Goal: Complete application form

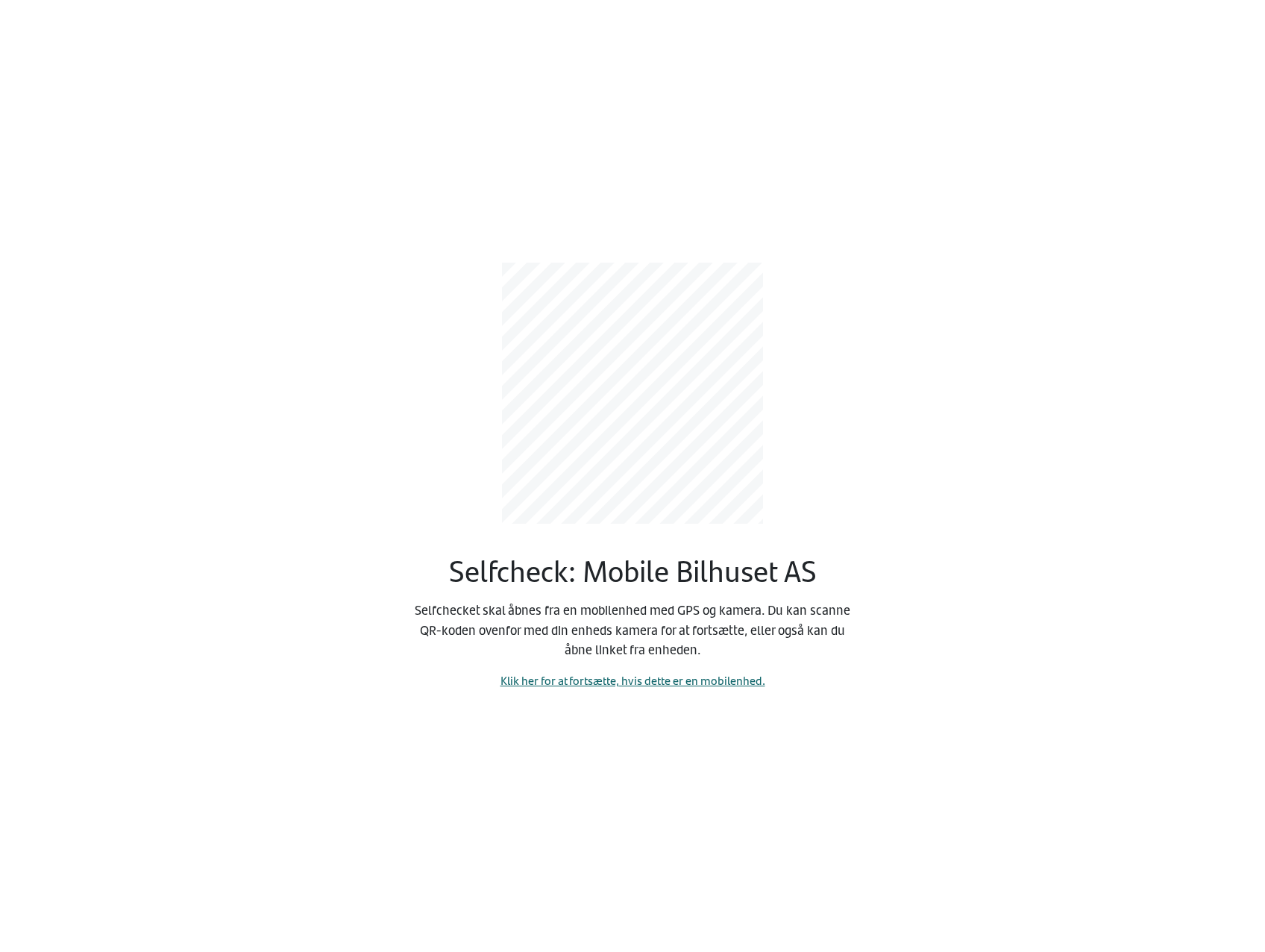
click at [632, 681] on link "Klik her for at fortsætte, hvis dette er en mobilenhed." at bounding box center [632, 680] width 265 height 17
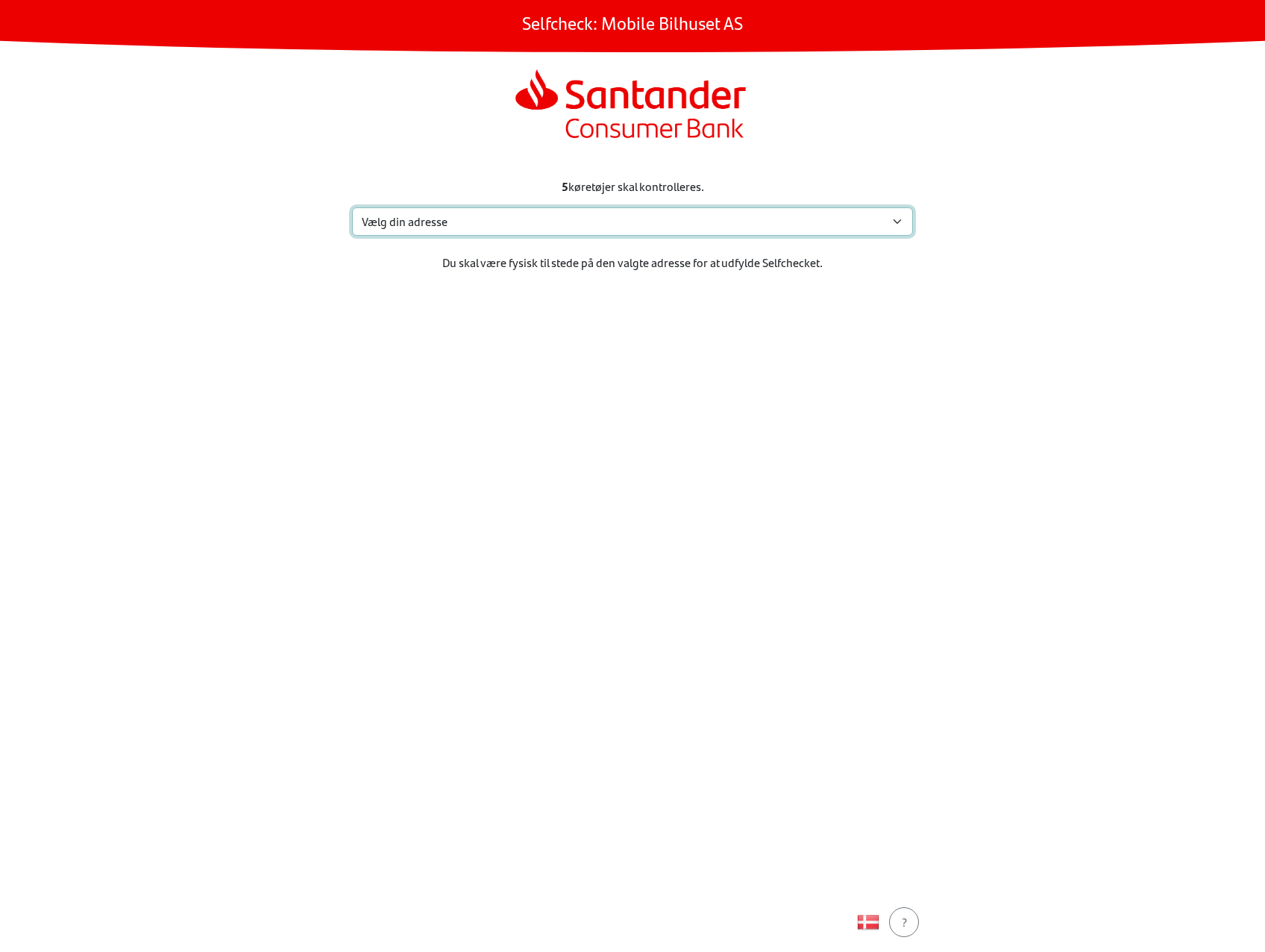
click at [468, 227] on select "Vælg din adresse Eidskogvn. 48, [GEOGRAPHIC_DATA][STREET_ADDRESS] Sem Min adres…" at bounding box center [632, 221] width 561 height 28
select select "758"
click at [352, 207] on select "Vælg din adresse Eidskogvn. 48, [GEOGRAPHIC_DATA][STREET_ADDRESS] Sem Min adres…" at bounding box center [632, 221] width 561 height 28
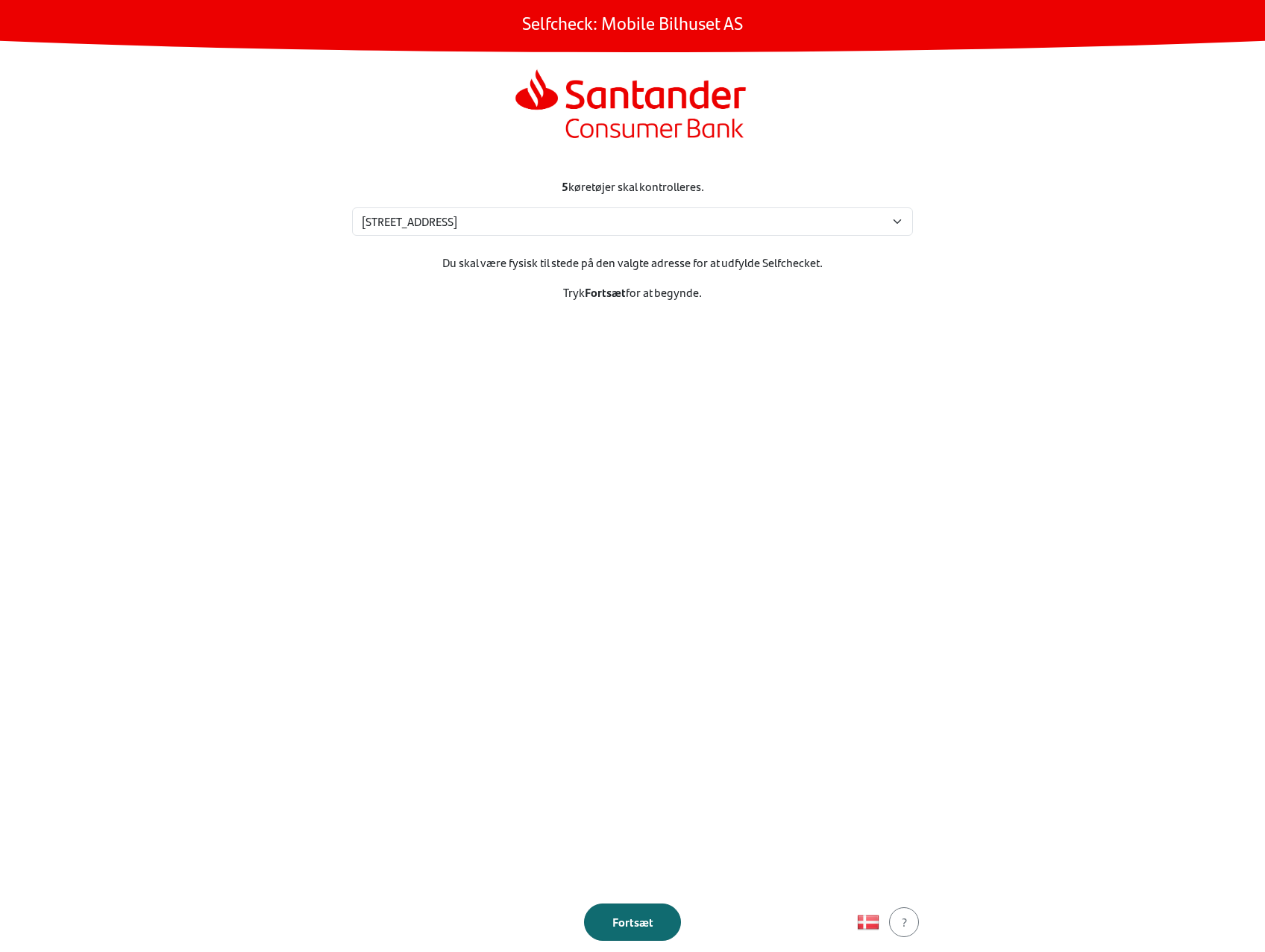
click at [642, 913] on div "Fortsæt" at bounding box center [632, 922] width 66 height 18
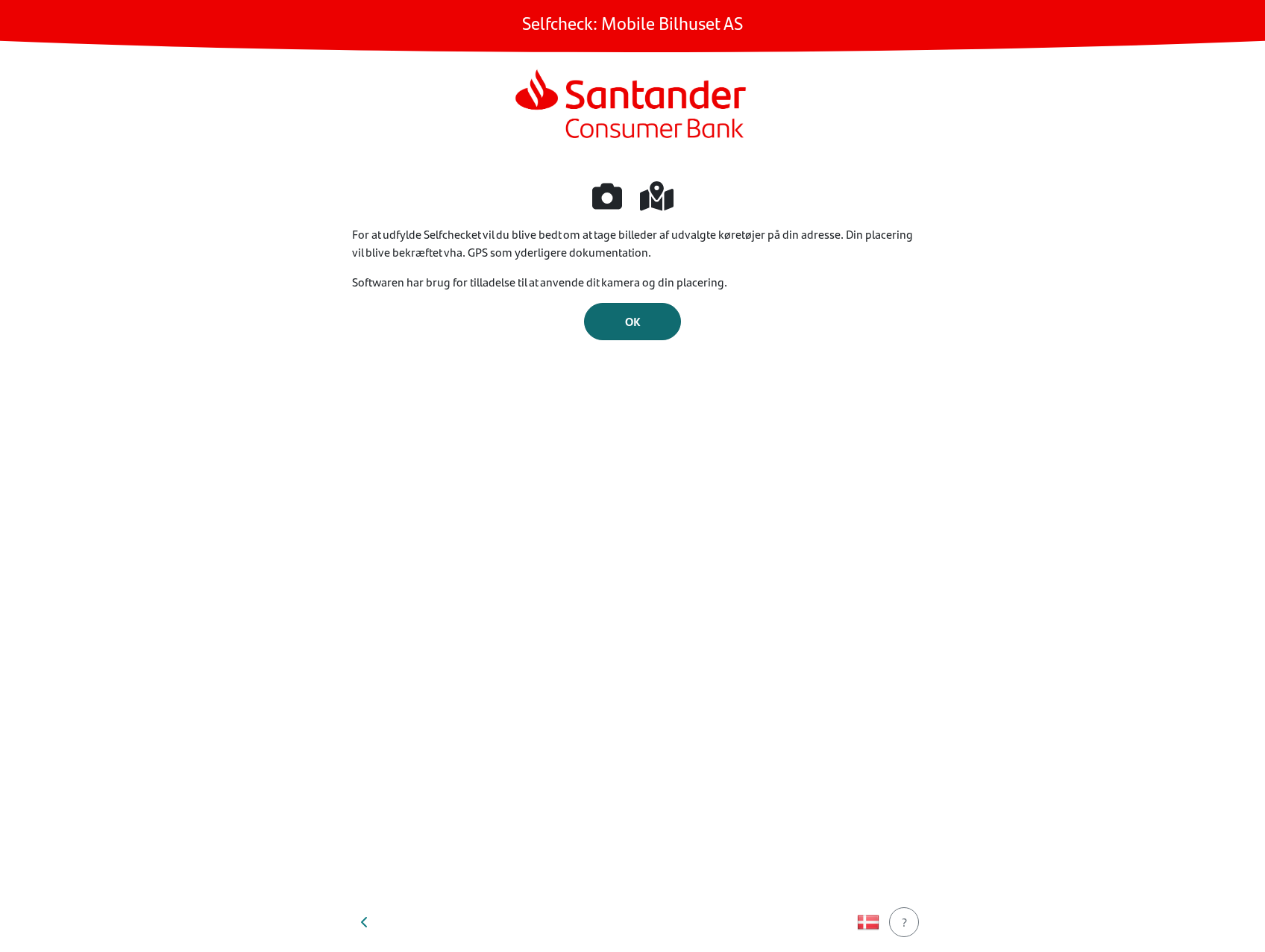
click at [656, 327] on div "OK" at bounding box center [632, 321] width 66 height 18
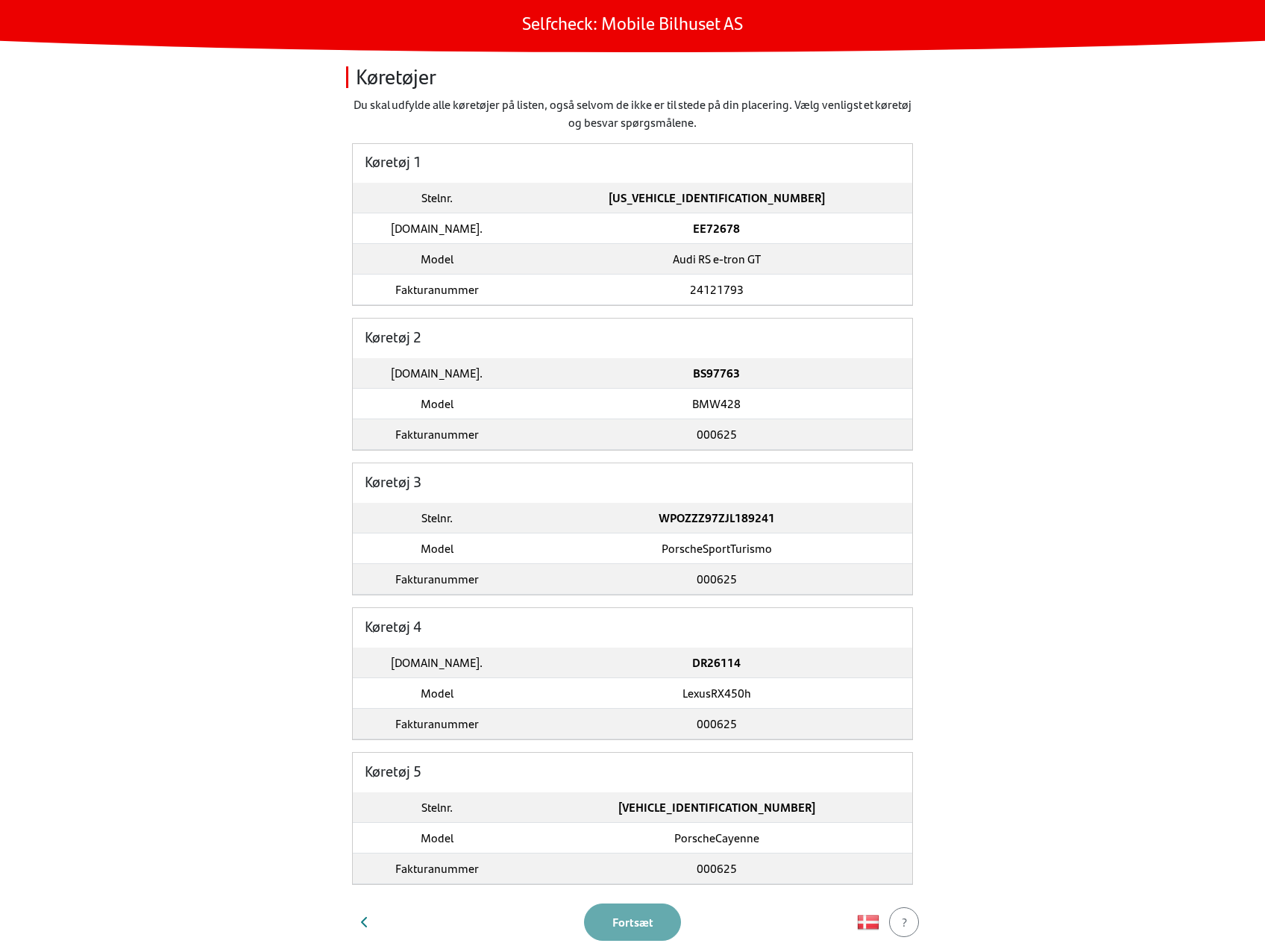
click at [598, 227] on td "EE72678" at bounding box center [716, 229] width 392 height 31
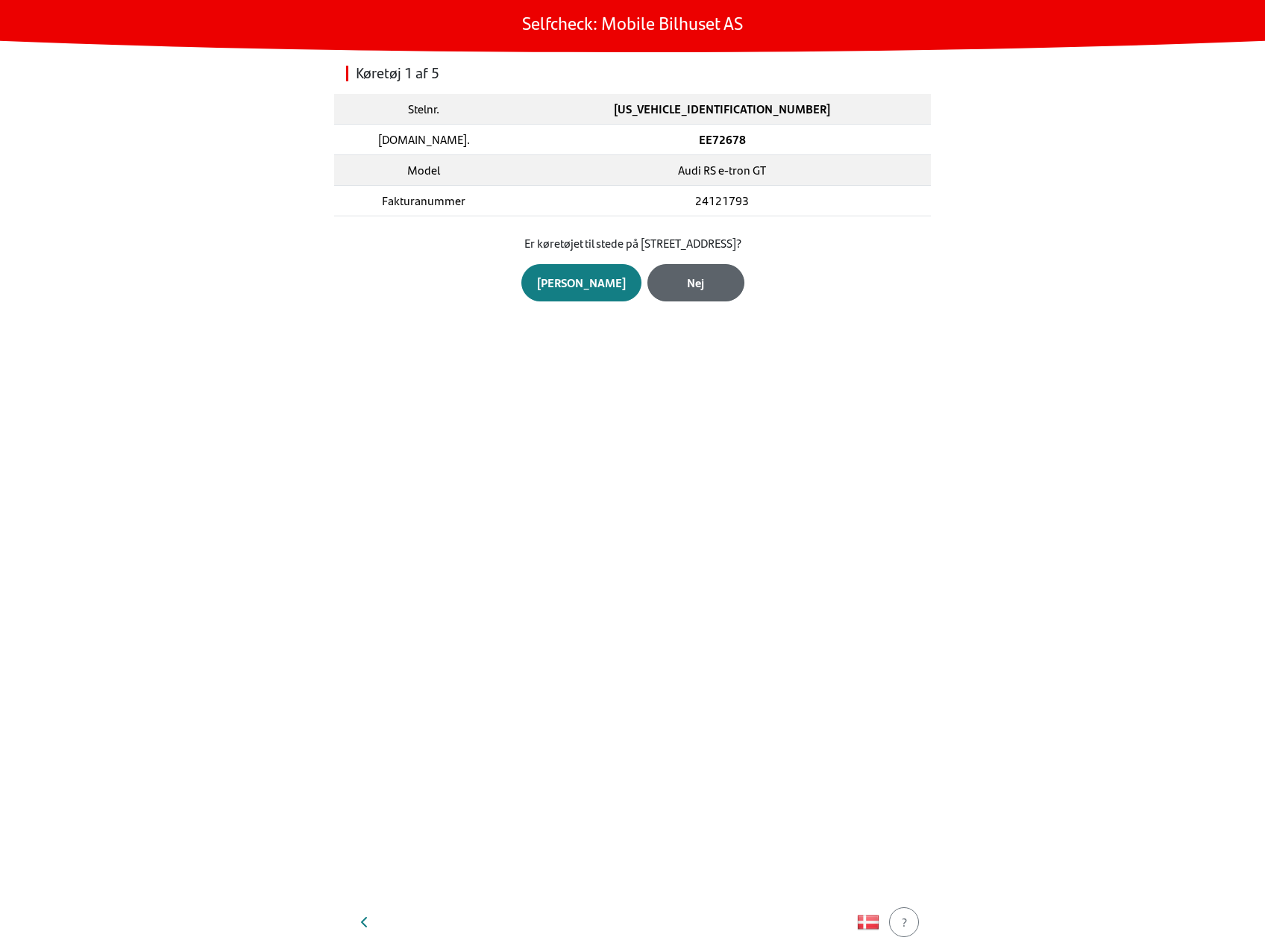
click at [684, 279] on div "Nej" at bounding box center [696, 283] width 66 height 18
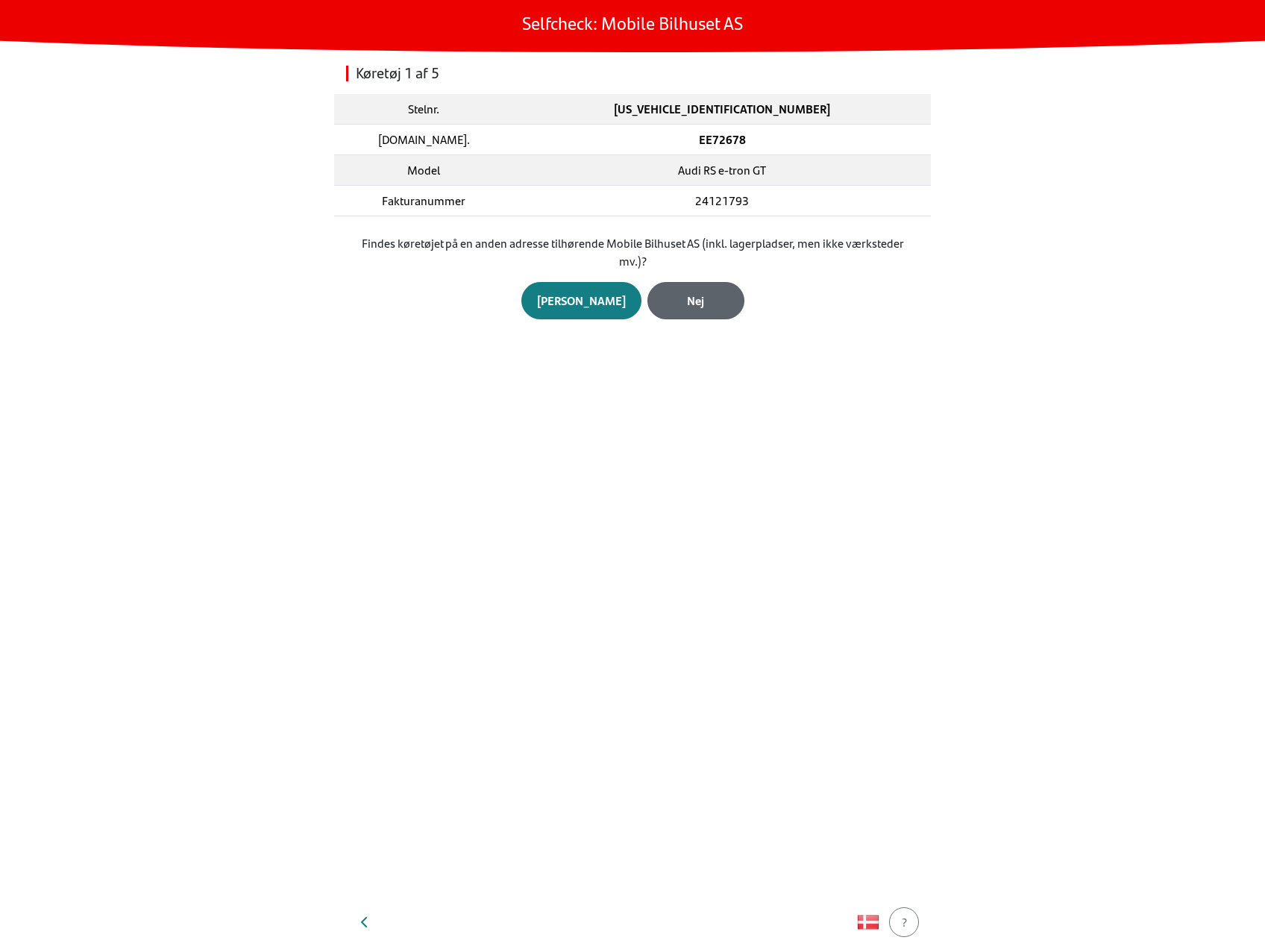
click at [697, 286] on button "Nej" at bounding box center [695, 300] width 97 height 37
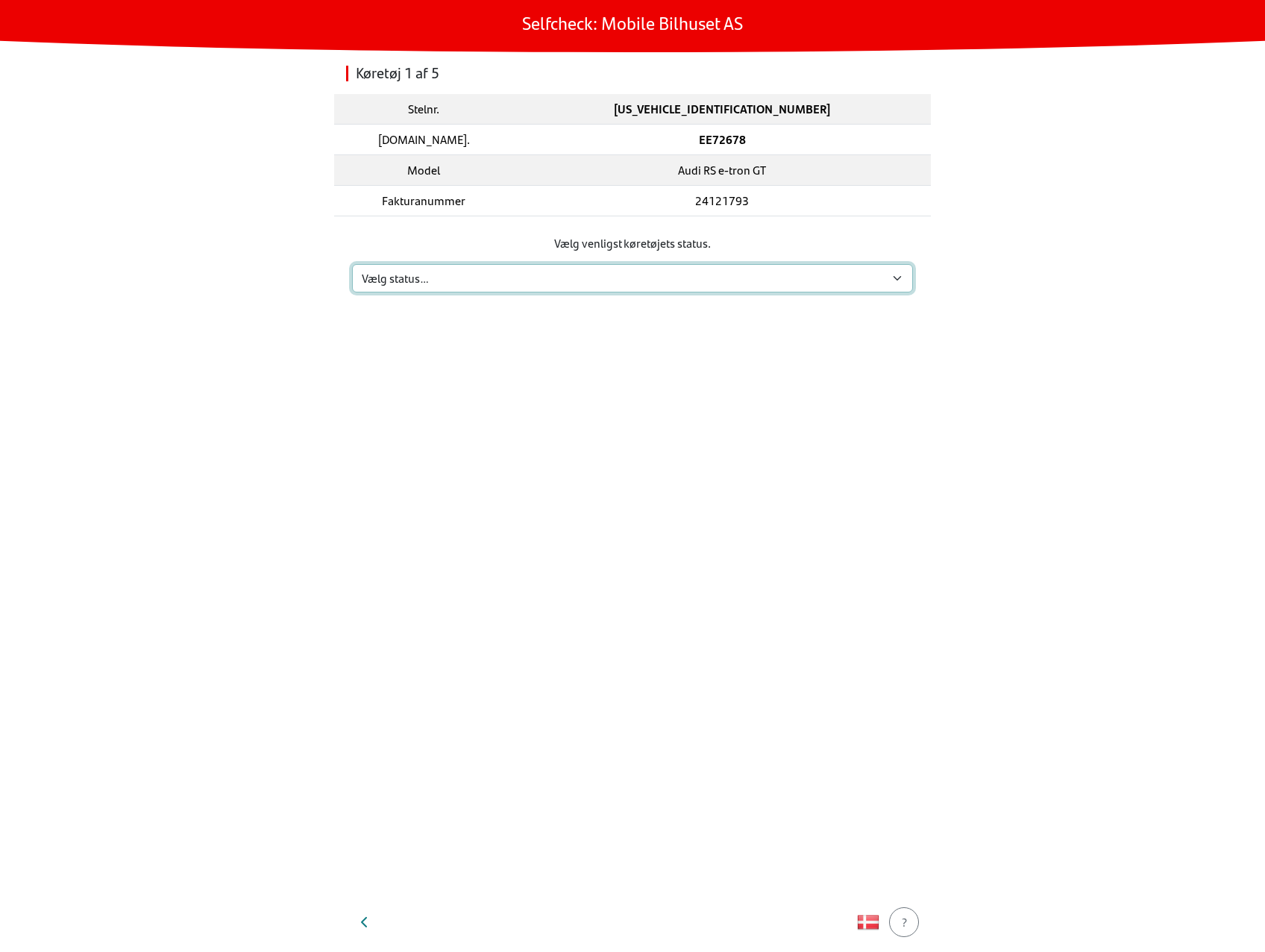
click at [667, 287] on select "Vælg status… Vedligeholdelse Solgt og leveret Ikke modtaget På prøvetur Mangler" at bounding box center [632, 278] width 561 height 28
select select "2"
click at [352, 264] on select "Vælg status… Vedligeholdelse Solgt og leveret Ikke modtaget På prøvetur Mangler" at bounding box center [632, 278] width 561 height 28
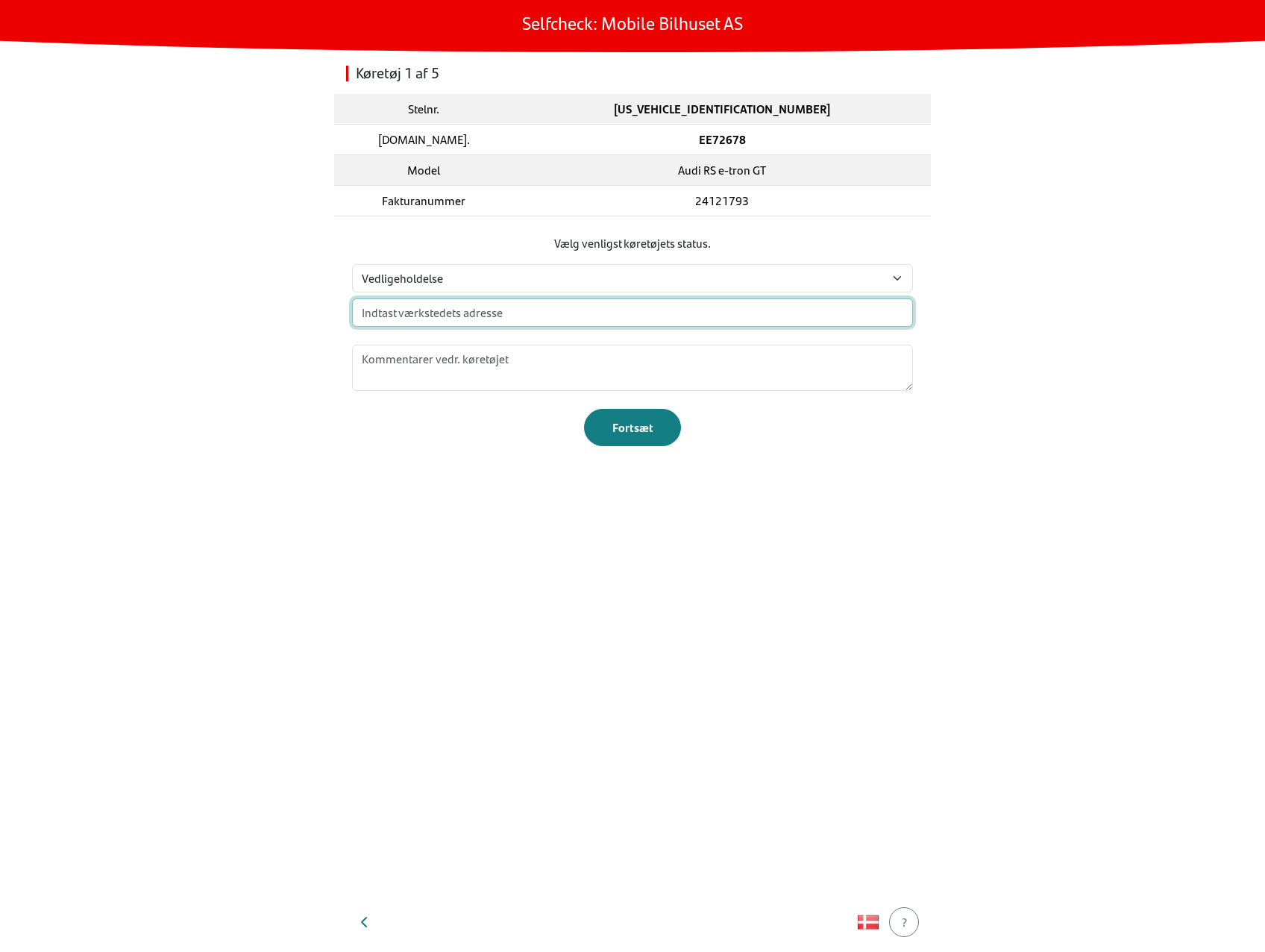
click at [640, 312] on input "text" at bounding box center [632, 312] width 561 height 28
type input "nr 0"
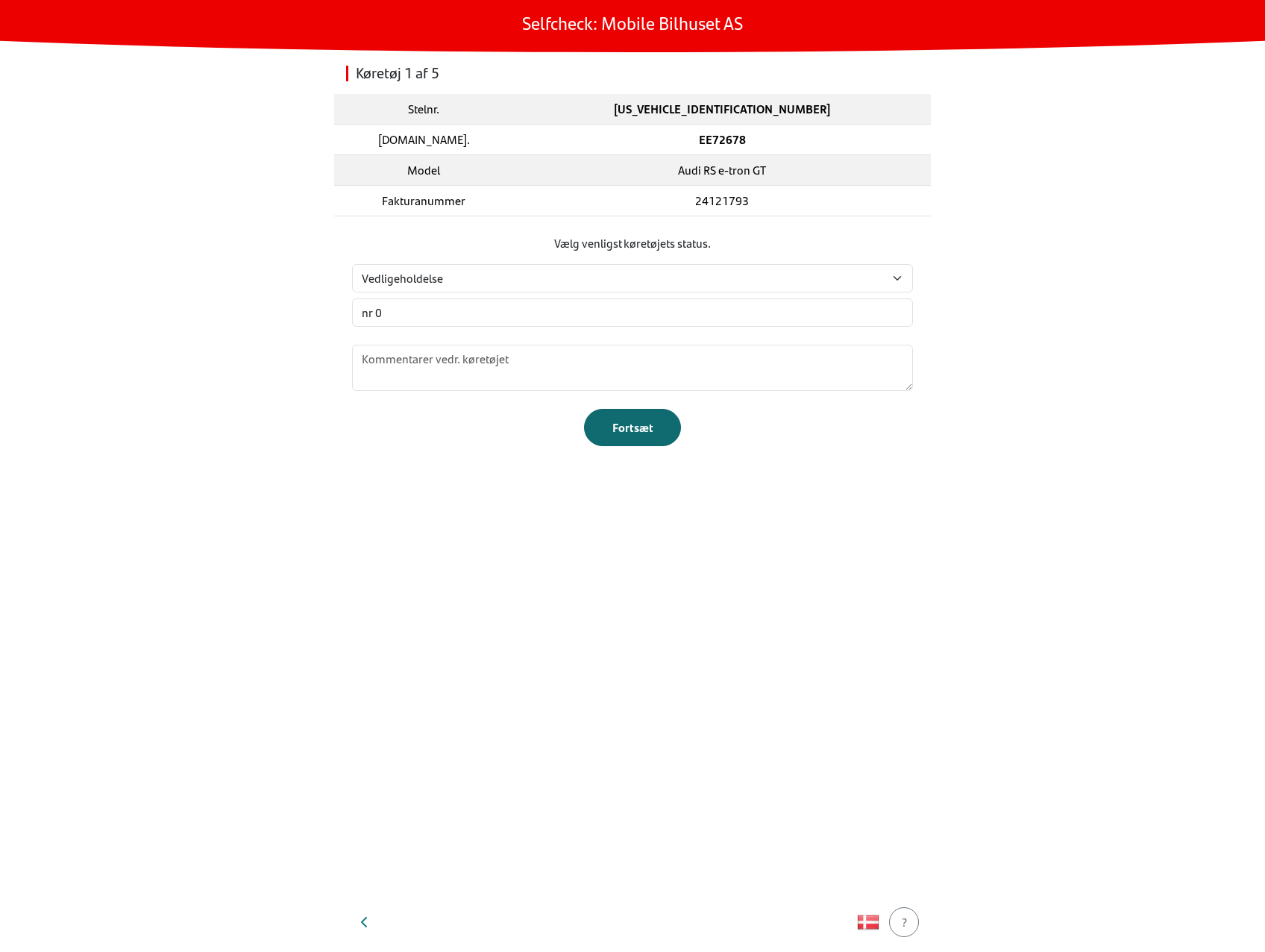
click at [634, 418] on div "Fortsæt" at bounding box center [632, 427] width 66 height 18
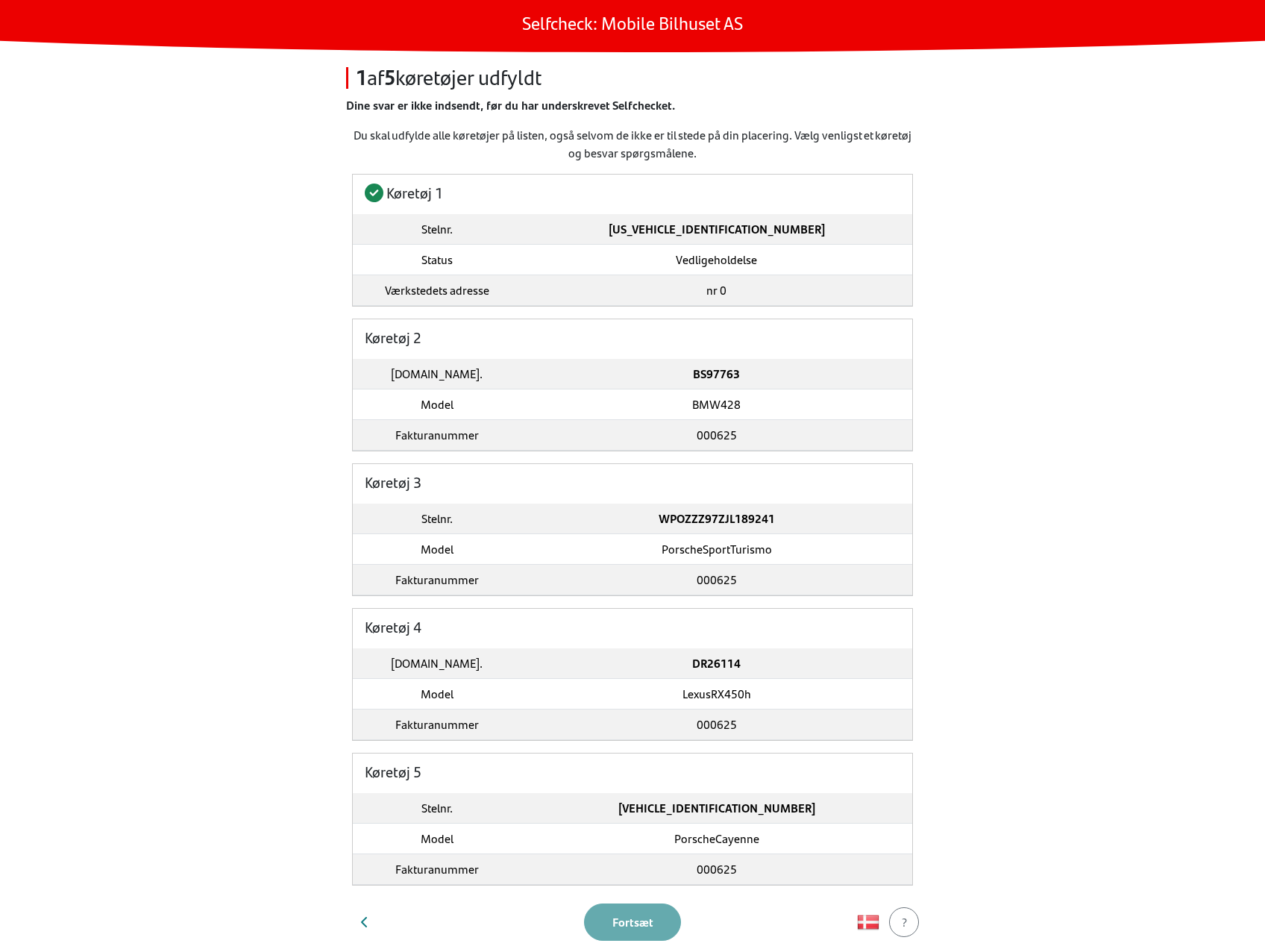
click at [569, 392] on td "BMW428" at bounding box center [716, 405] width 392 height 31
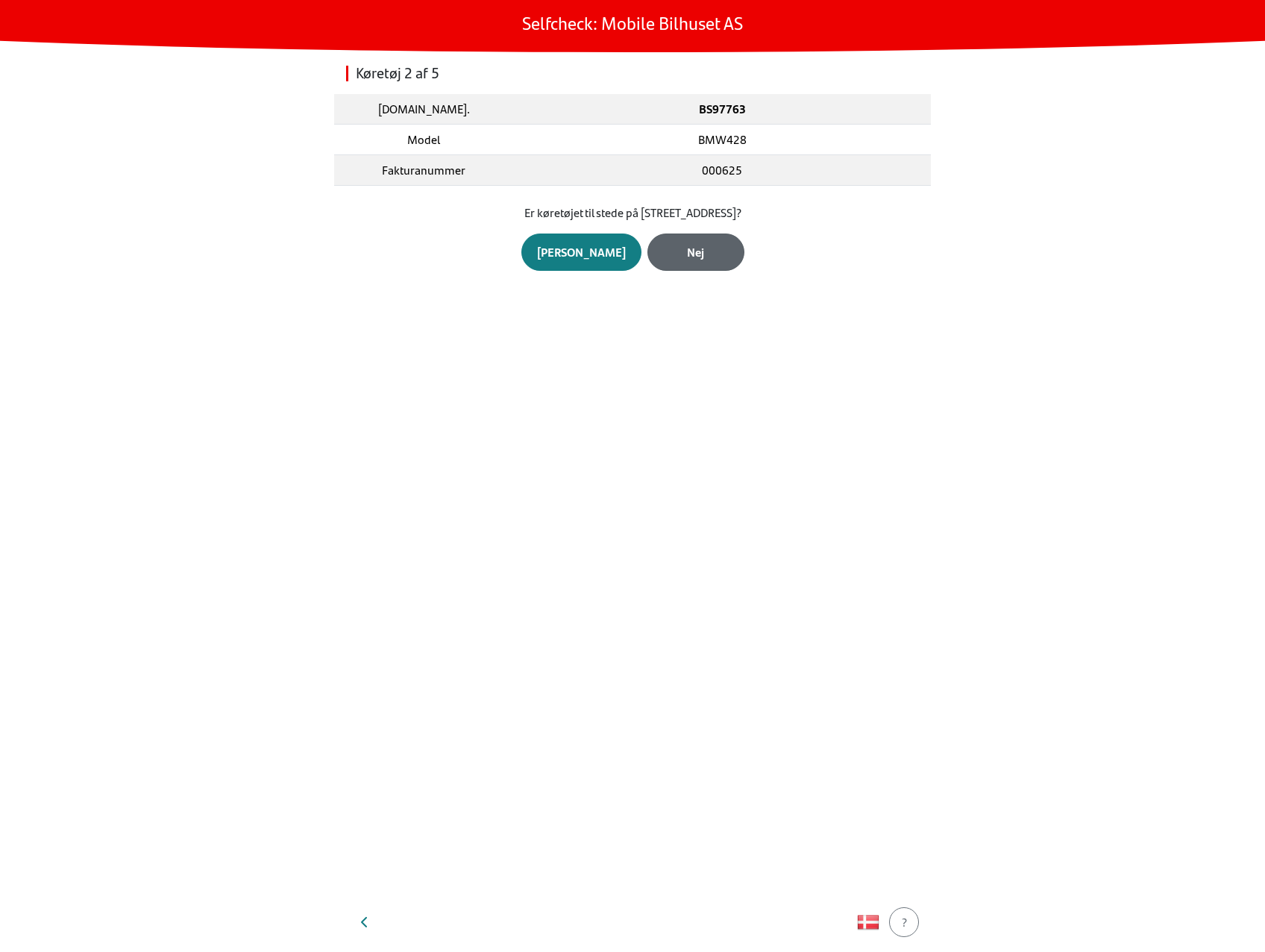
click at [685, 253] on div "Nej" at bounding box center [696, 252] width 66 height 18
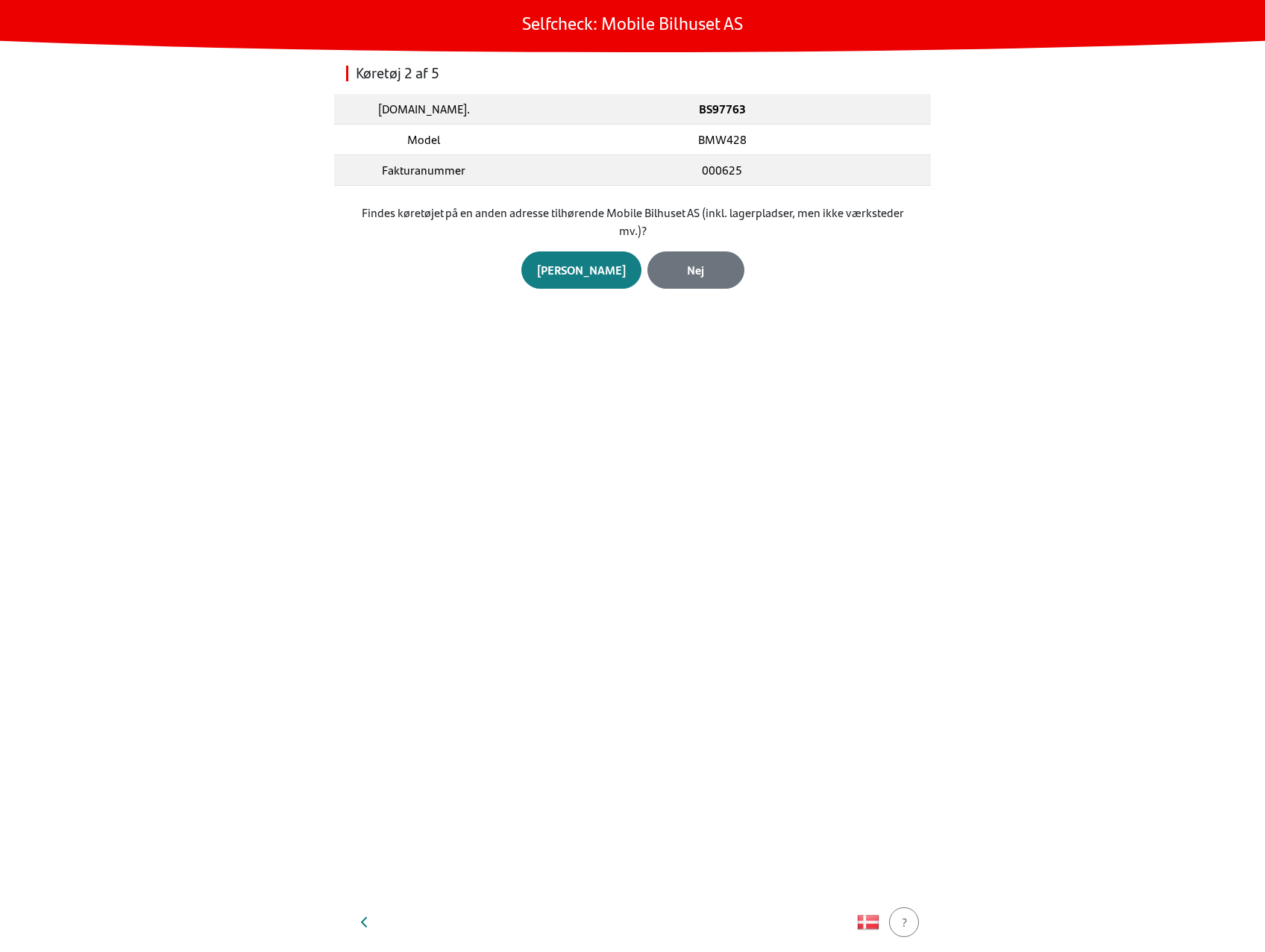
click at [685, 253] on button "Nej" at bounding box center [695, 270] width 97 height 37
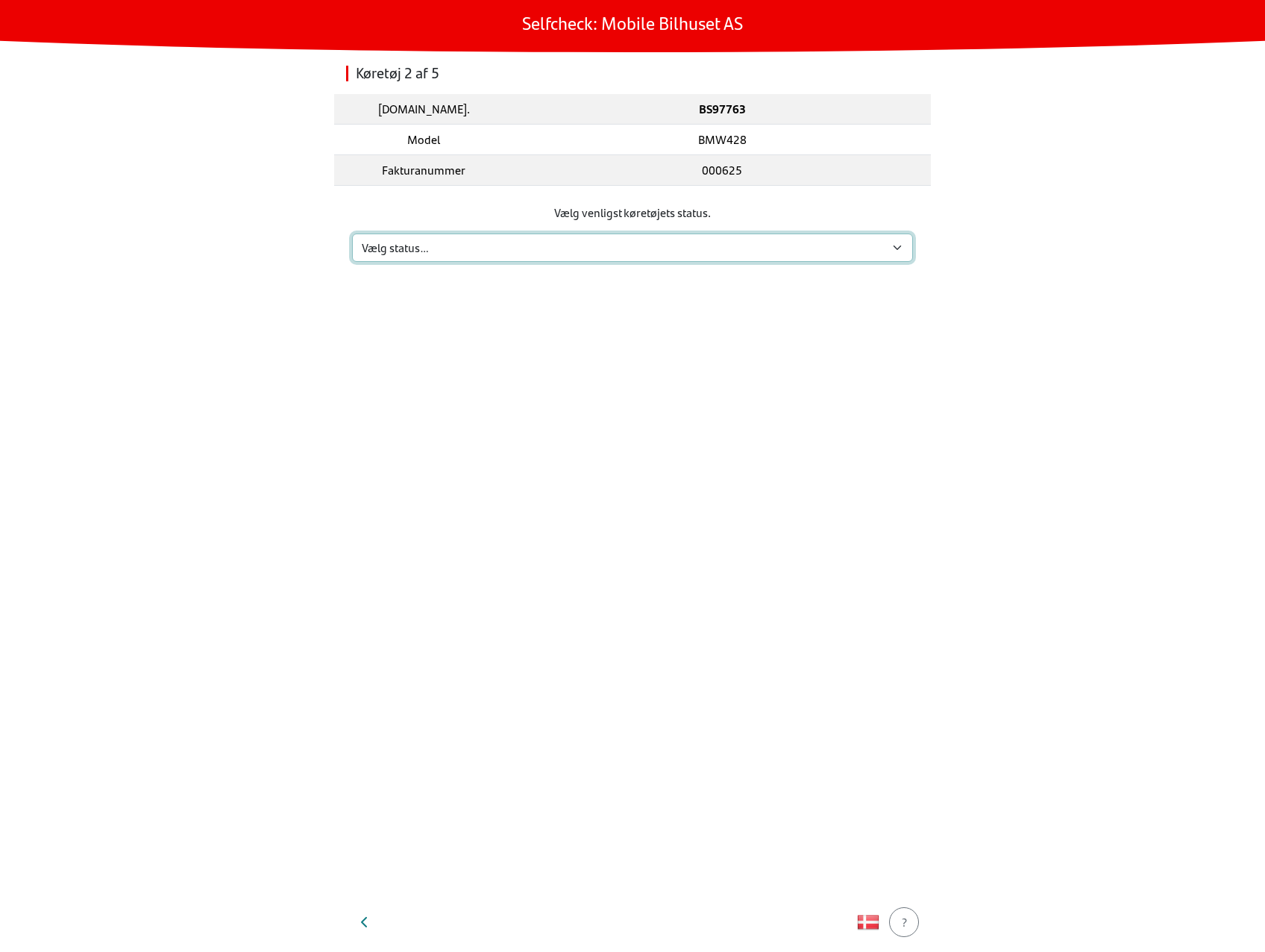
click at [671, 247] on select "Vælg status… Vedligeholdelse Solgt og leveret Ikke modtaget På prøvetur Mangler" at bounding box center [632, 247] width 561 height 28
select select "4"
click at [352, 233] on select "Vælg status… Vedligeholdelse Solgt og leveret Ikke modtaget På prøvetur Mangler" at bounding box center [632, 247] width 561 height 28
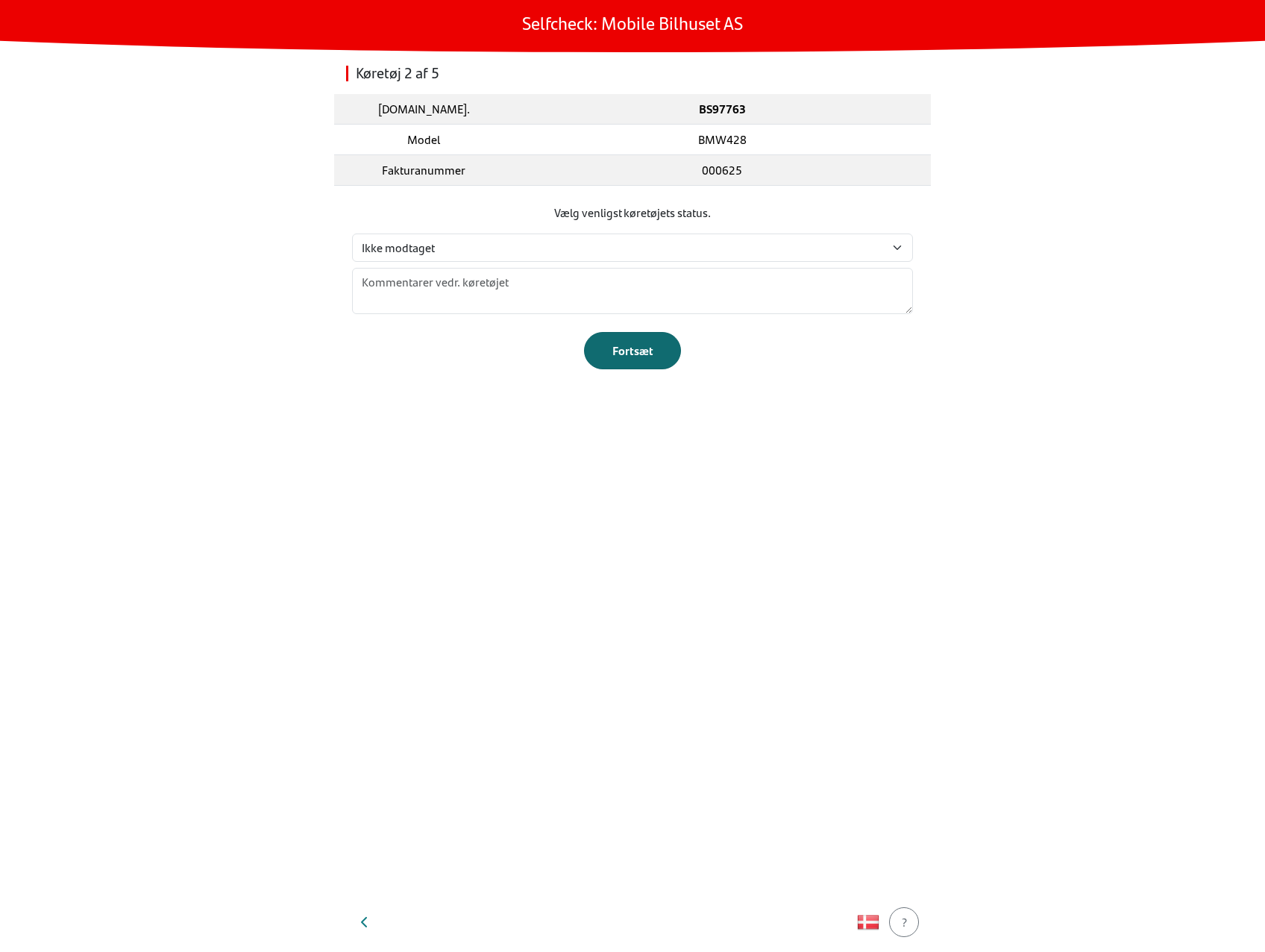
click at [644, 350] on div "Fortsæt" at bounding box center [632, 351] width 66 height 18
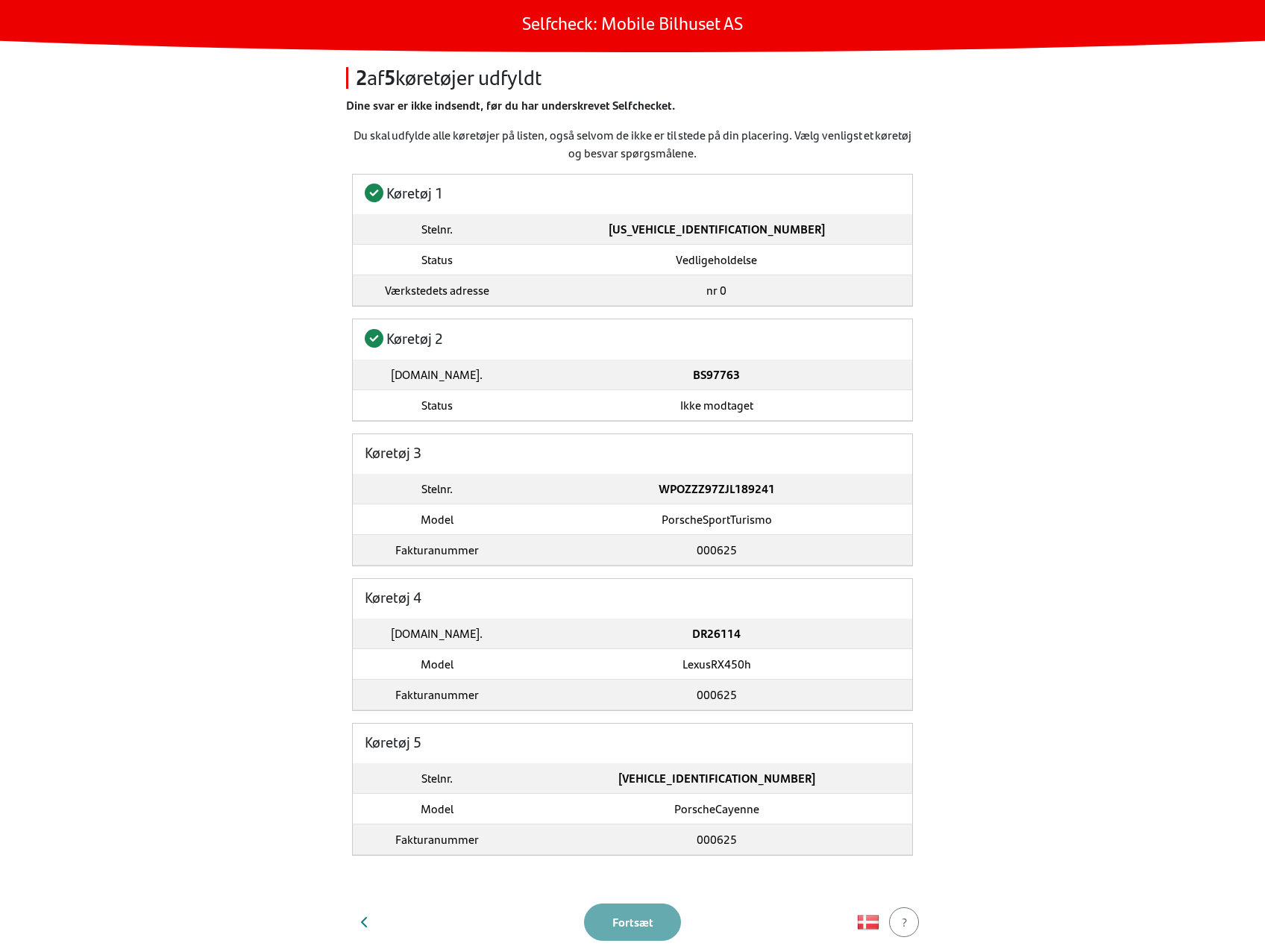
click at [534, 557] on td "000625" at bounding box center [716, 549] width 392 height 31
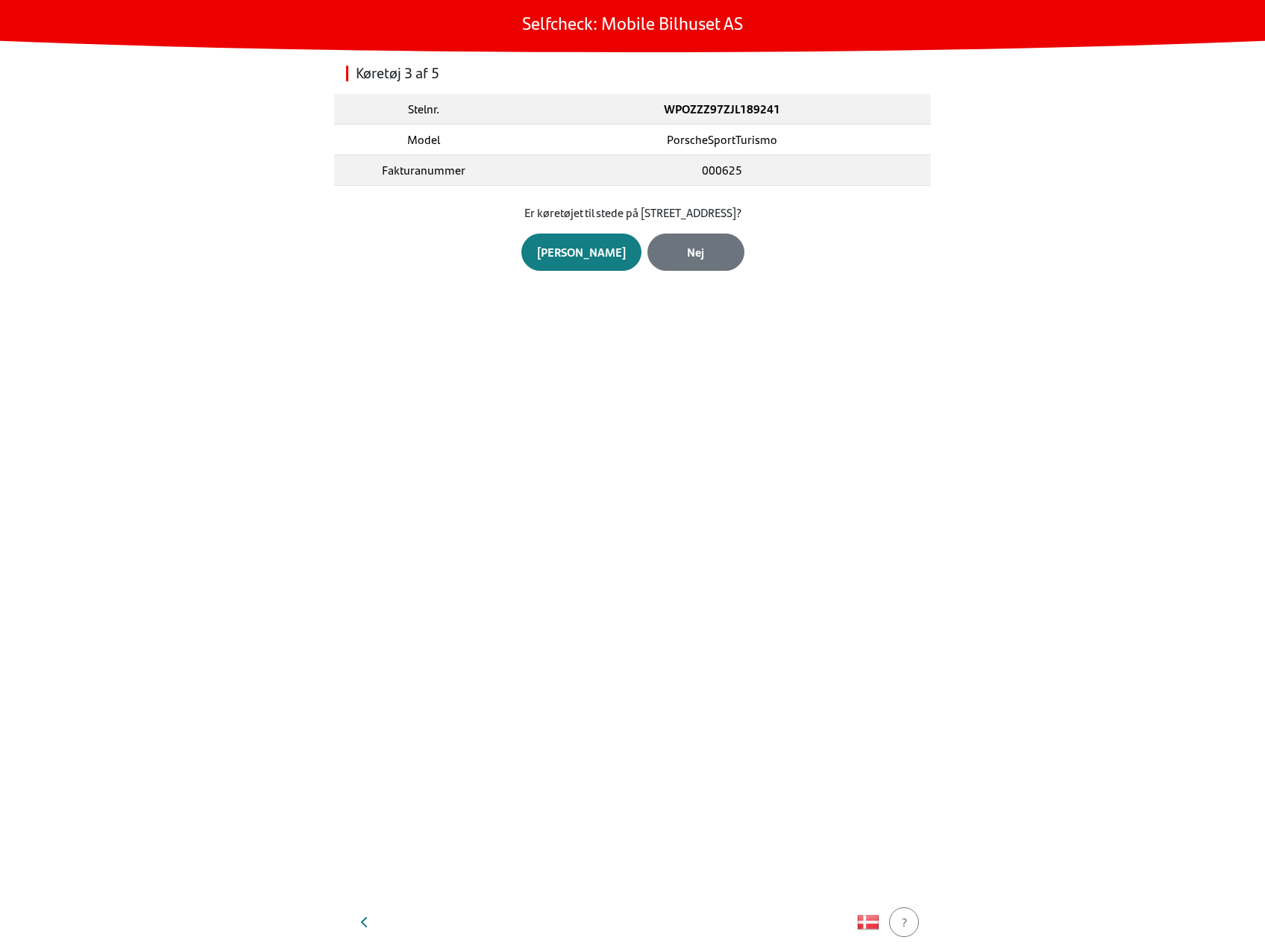
click at [672, 271] on section "Er køretøjet til stede på [STREET_ADDRESS]? Ja Nej" at bounding box center [632, 237] width 596 height 103
drag, startPoint x: 672, startPoint y: 271, endPoint x: 672, endPoint y: 257, distance: 14.0
click at [672, 257] on div "Nej" at bounding box center [696, 252] width 66 height 18
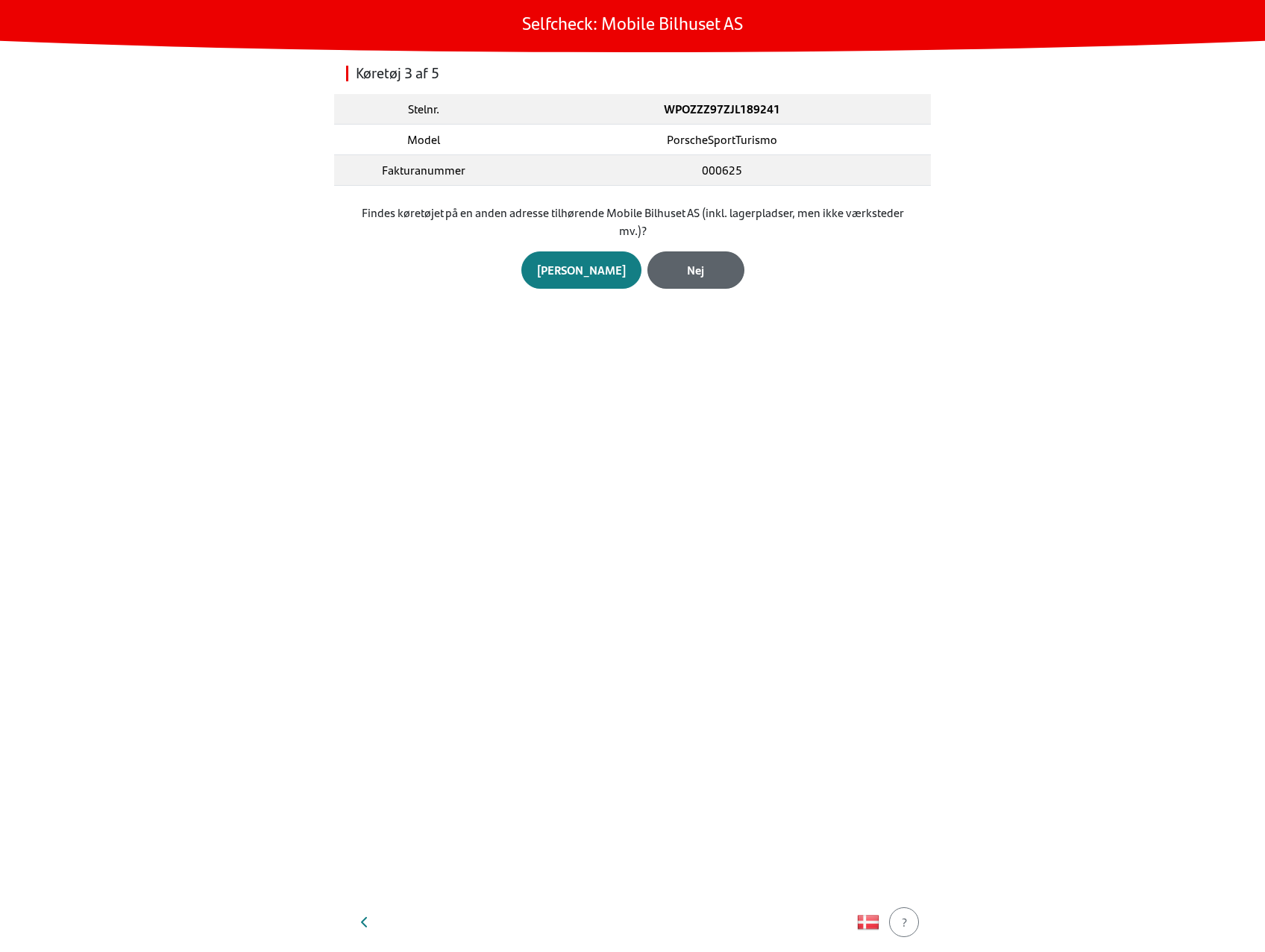
click at [672, 257] on button "Nej" at bounding box center [695, 270] width 97 height 37
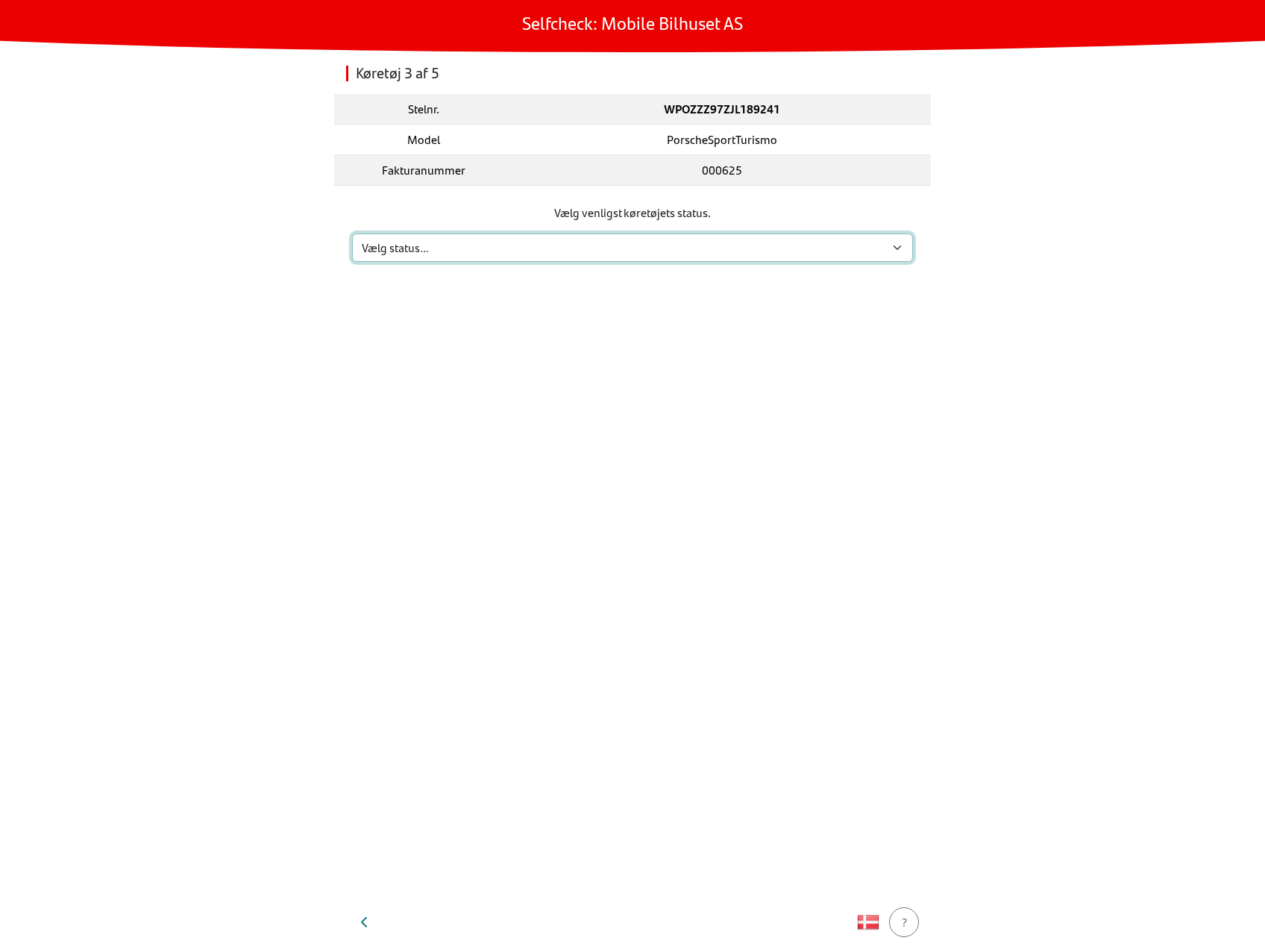
click at [649, 256] on select "Vælg status… Vedligeholdelse Solgt og leveret Ikke modtaget På prøvetur Mangler" at bounding box center [632, 247] width 561 height 28
select select "6"
click at [352, 233] on select "Vælg status… Vedligeholdelse Solgt og leveret Ikke modtaget På prøvetur Mangler" at bounding box center [632, 247] width 561 height 28
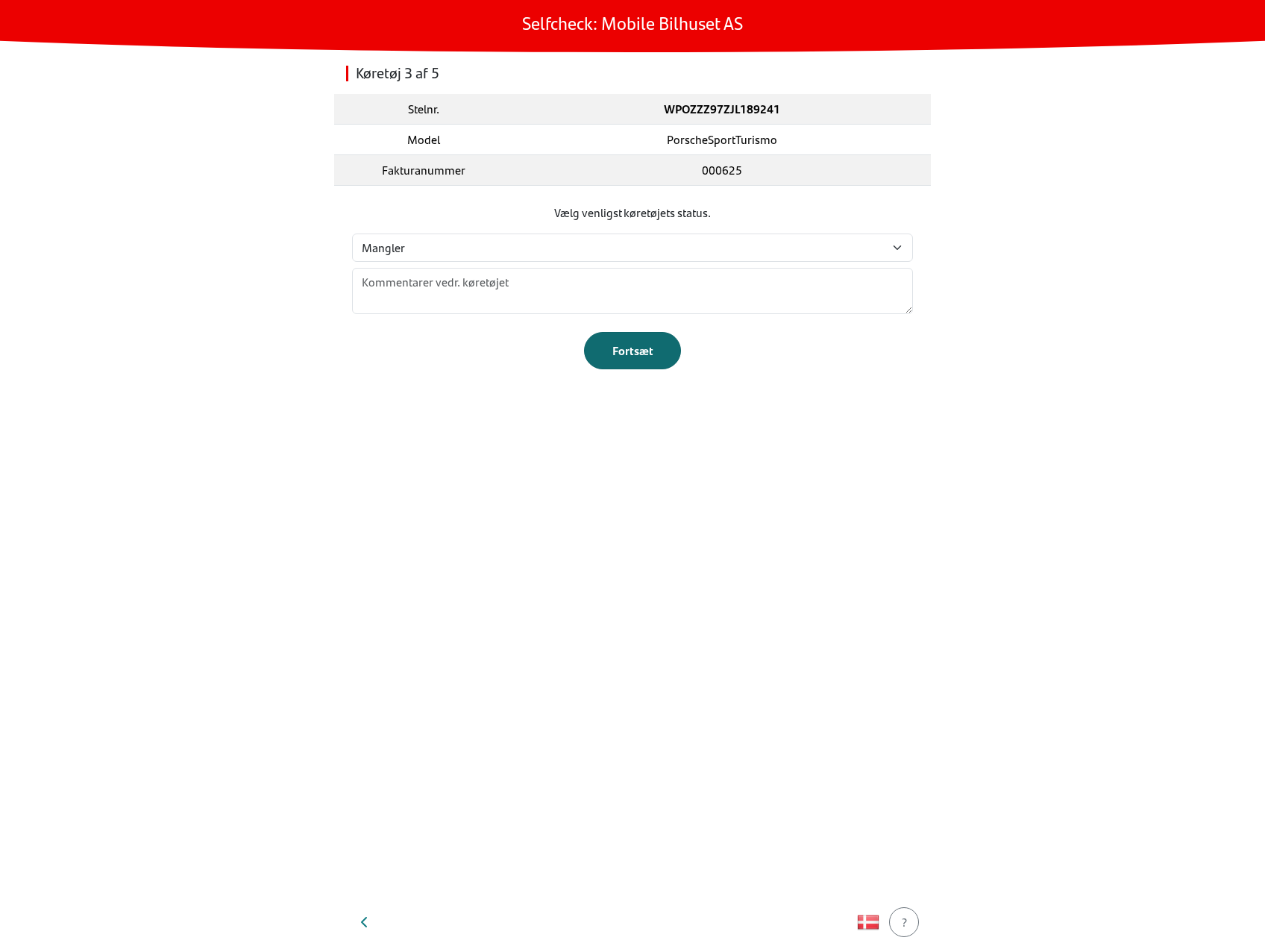
click at [638, 354] on div "Fortsæt" at bounding box center [632, 351] width 66 height 18
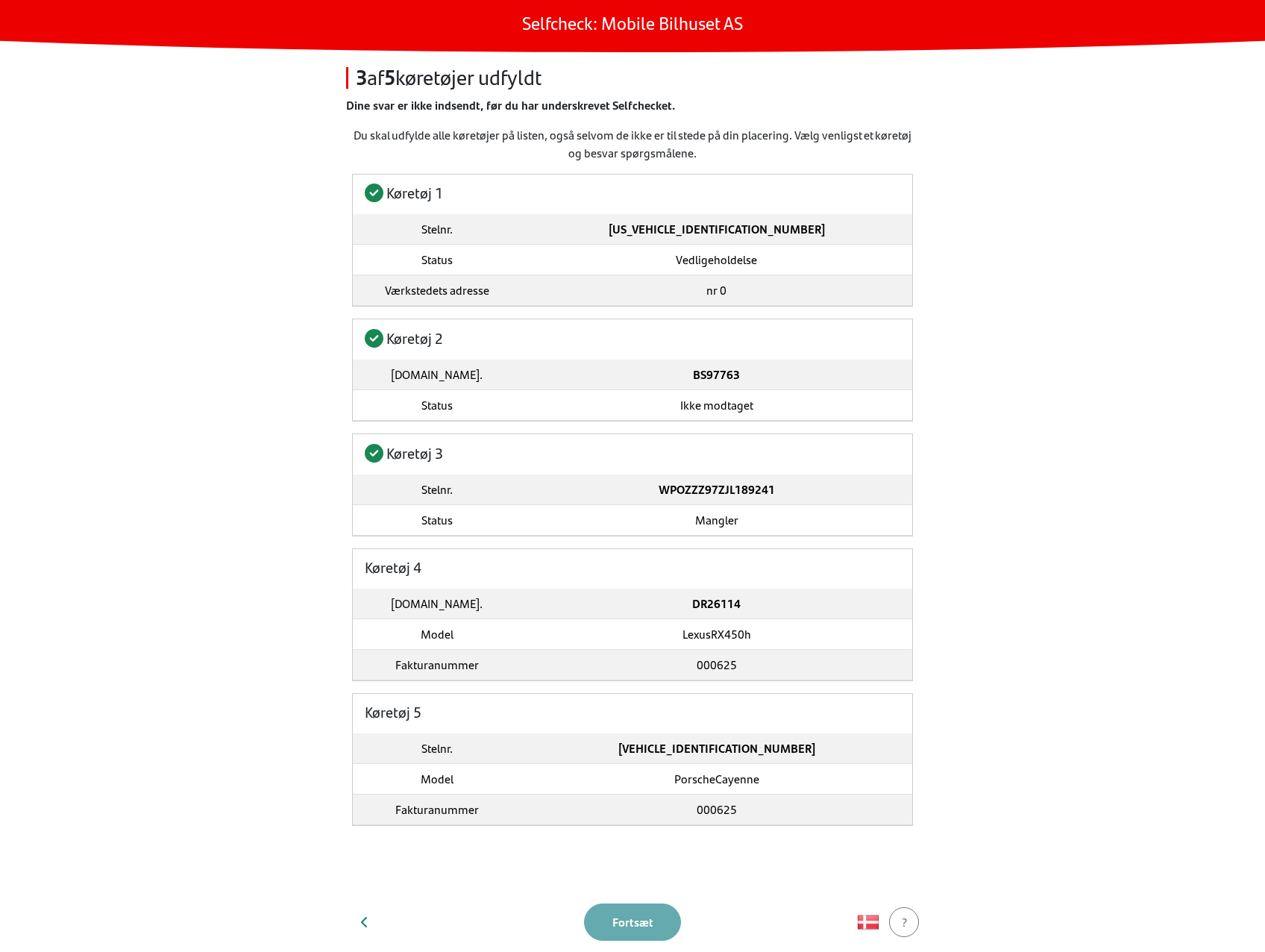
click at [625, 673] on td "000625" at bounding box center [716, 664] width 392 height 31
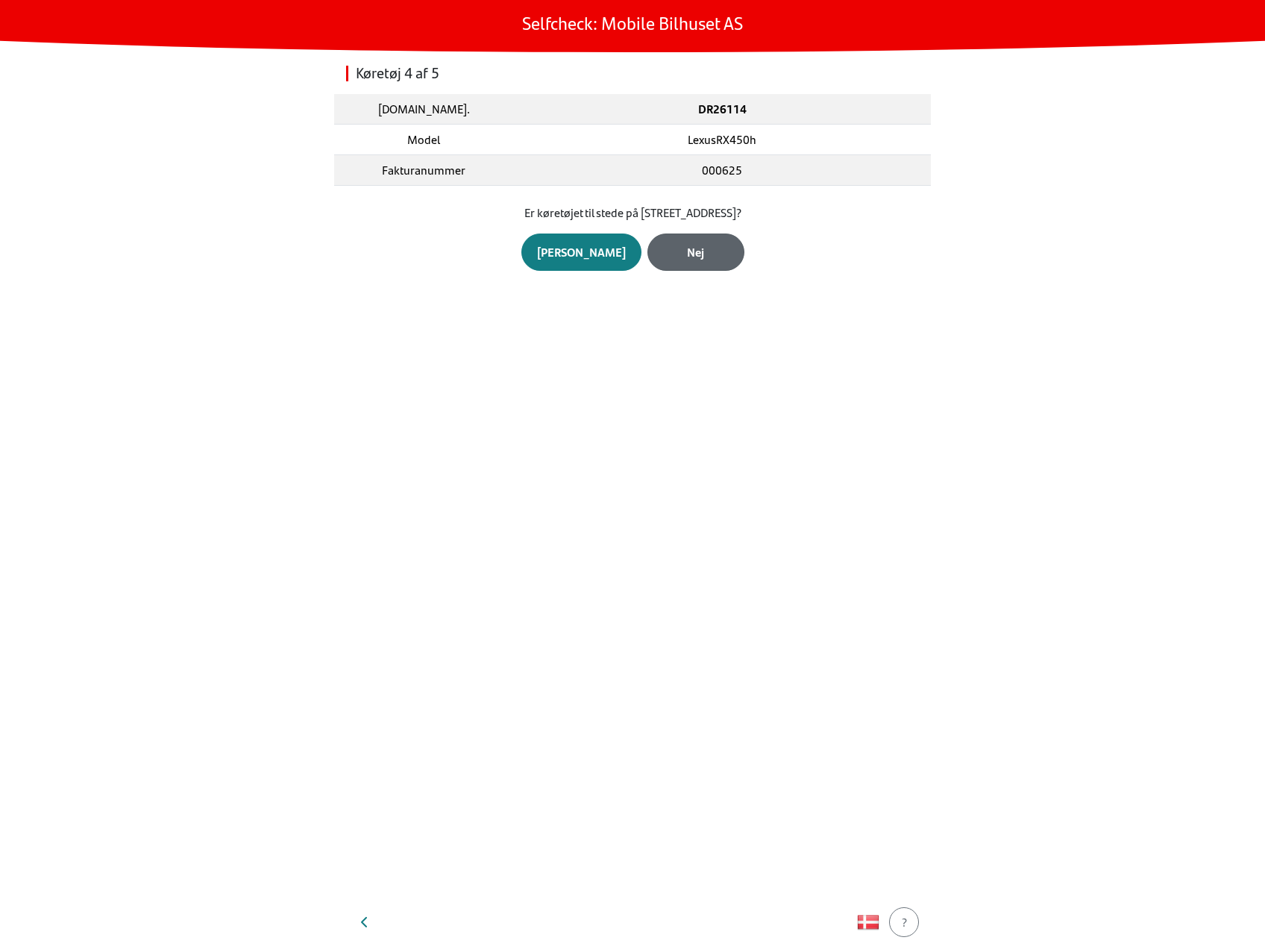
click at [664, 248] on div "Nej" at bounding box center [696, 252] width 66 height 18
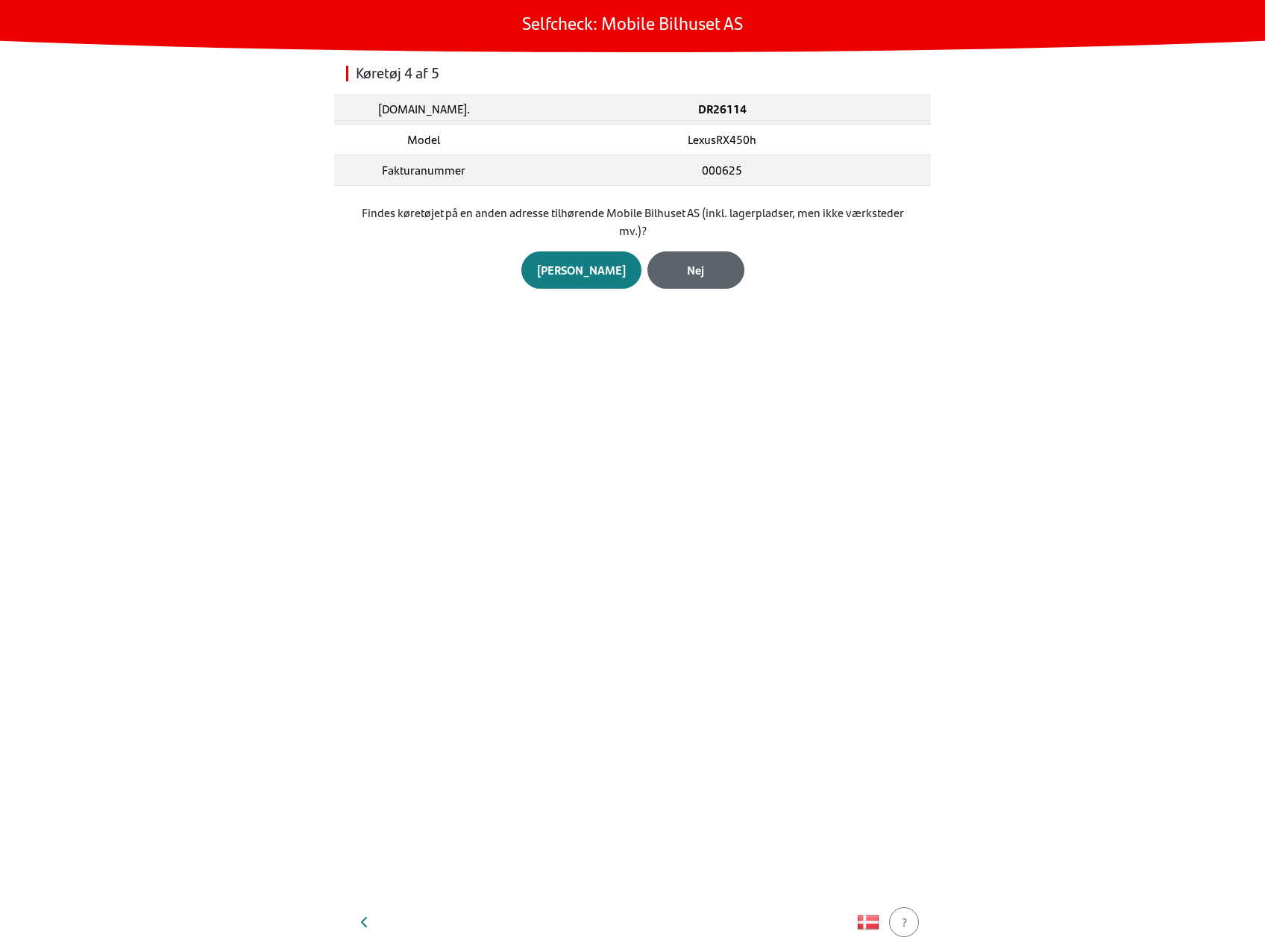
click at [672, 272] on div "Nej" at bounding box center [696, 270] width 66 height 18
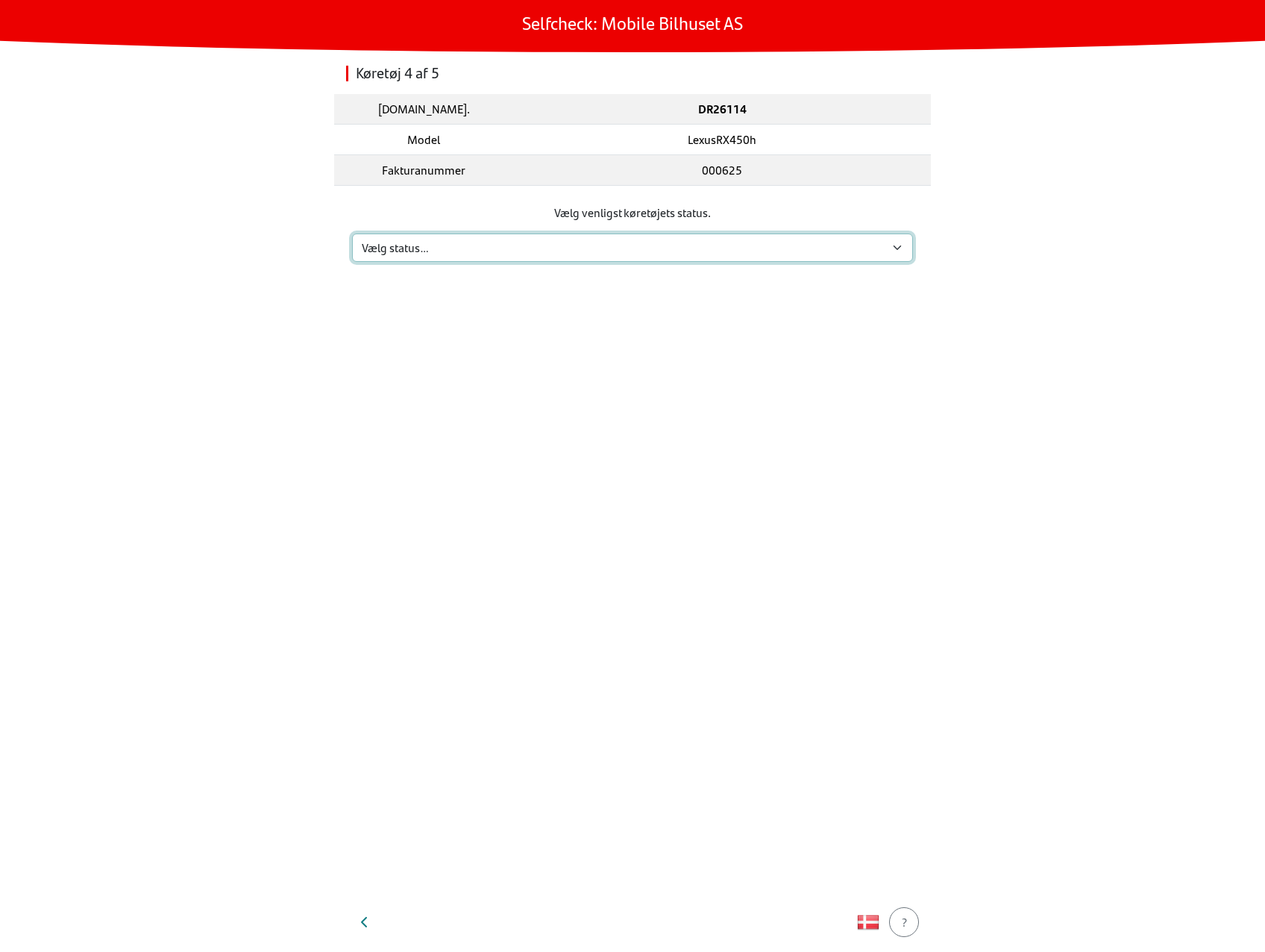
click at [656, 254] on select "Vælg status… Vedligeholdelse Solgt og leveret Ikke modtaget På prøvetur Mangler" at bounding box center [632, 247] width 561 height 28
select select "3"
click at [352, 233] on select "Vælg status… Vedligeholdelse Solgt og leveret Ikke modtaget På prøvetur Mangler" at bounding box center [632, 247] width 561 height 28
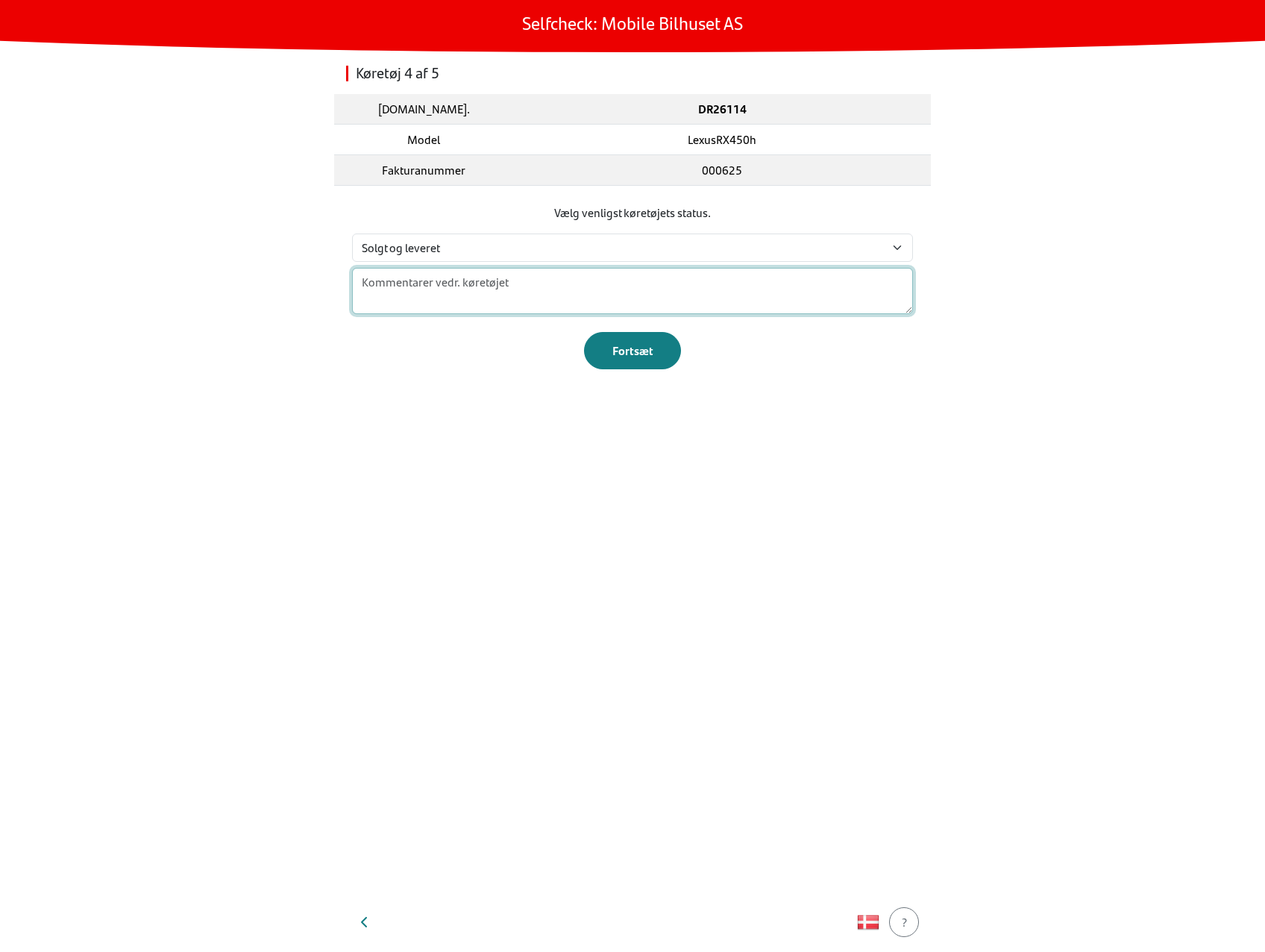
click at [603, 295] on textarea at bounding box center [632, 290] width 561 height 46
click at [414, 526] on div "Køretøj 4 af 5 [DOMAIN_NAME]. DR26114 Model LexusRX450h Fakturanummer 000625 Væ…" at bounding box center [632, 472] width 596 height 840
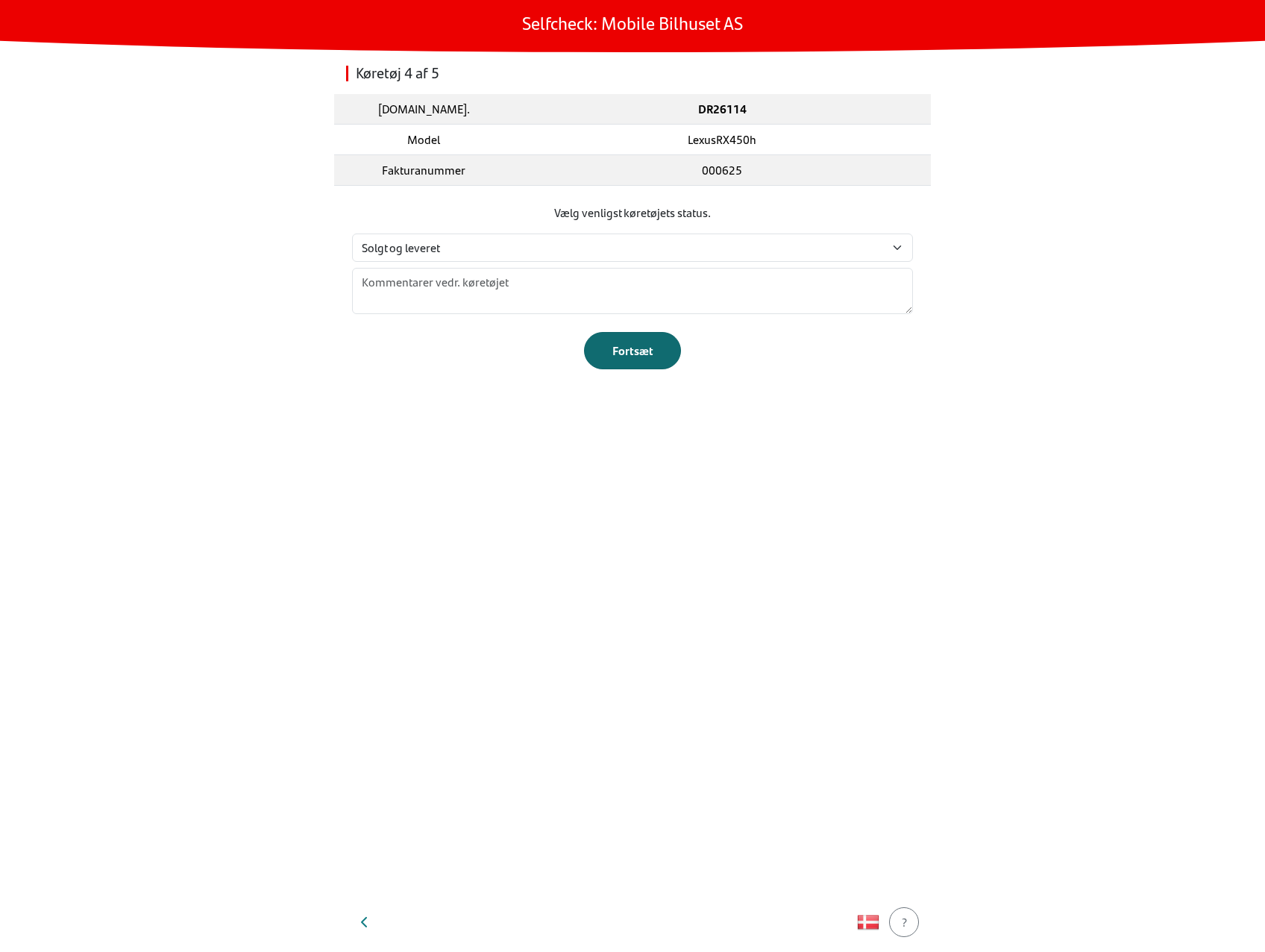
click at [642, 342] on div "Fortsæt" at bounding box center [632, 351] width 66 height 18
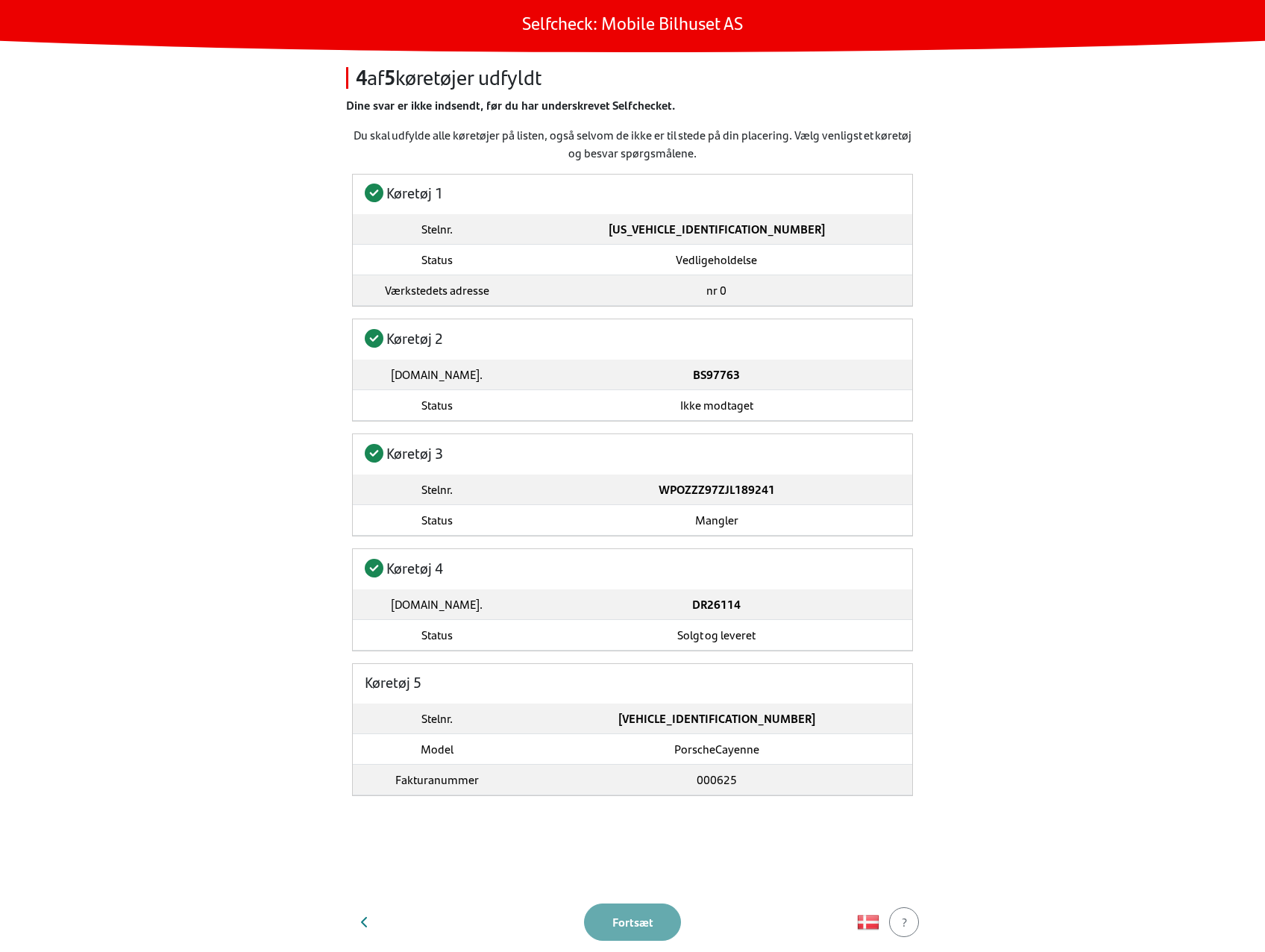
click at [570, 722] on td "[VEHICLE_IDENTIFICATION_NUMBER]" at bounding box center [716, 719] width 392 height 31
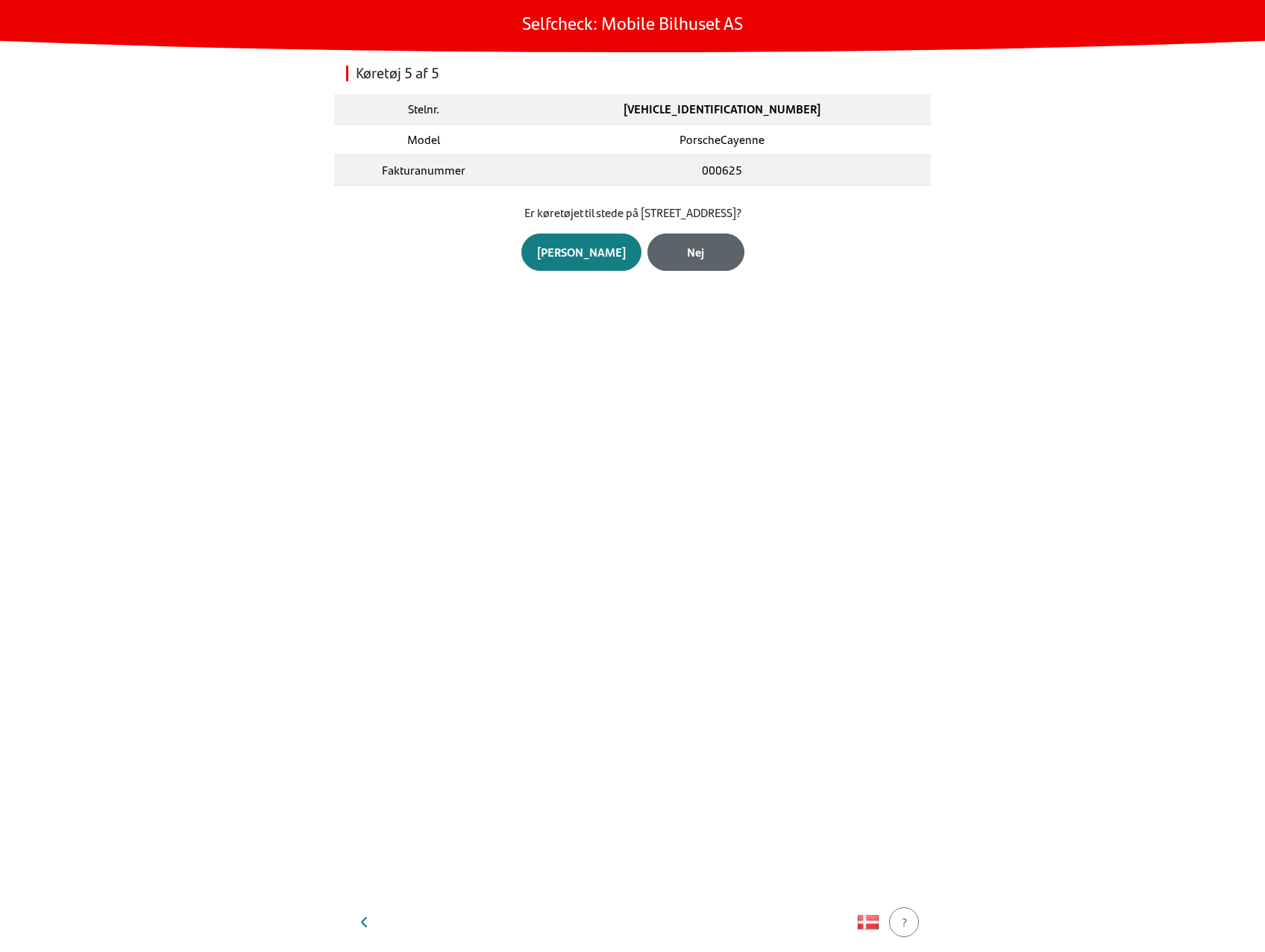
click at [683, 253] on div "Nej" at bounding box center [696, 252] width 66 height 18
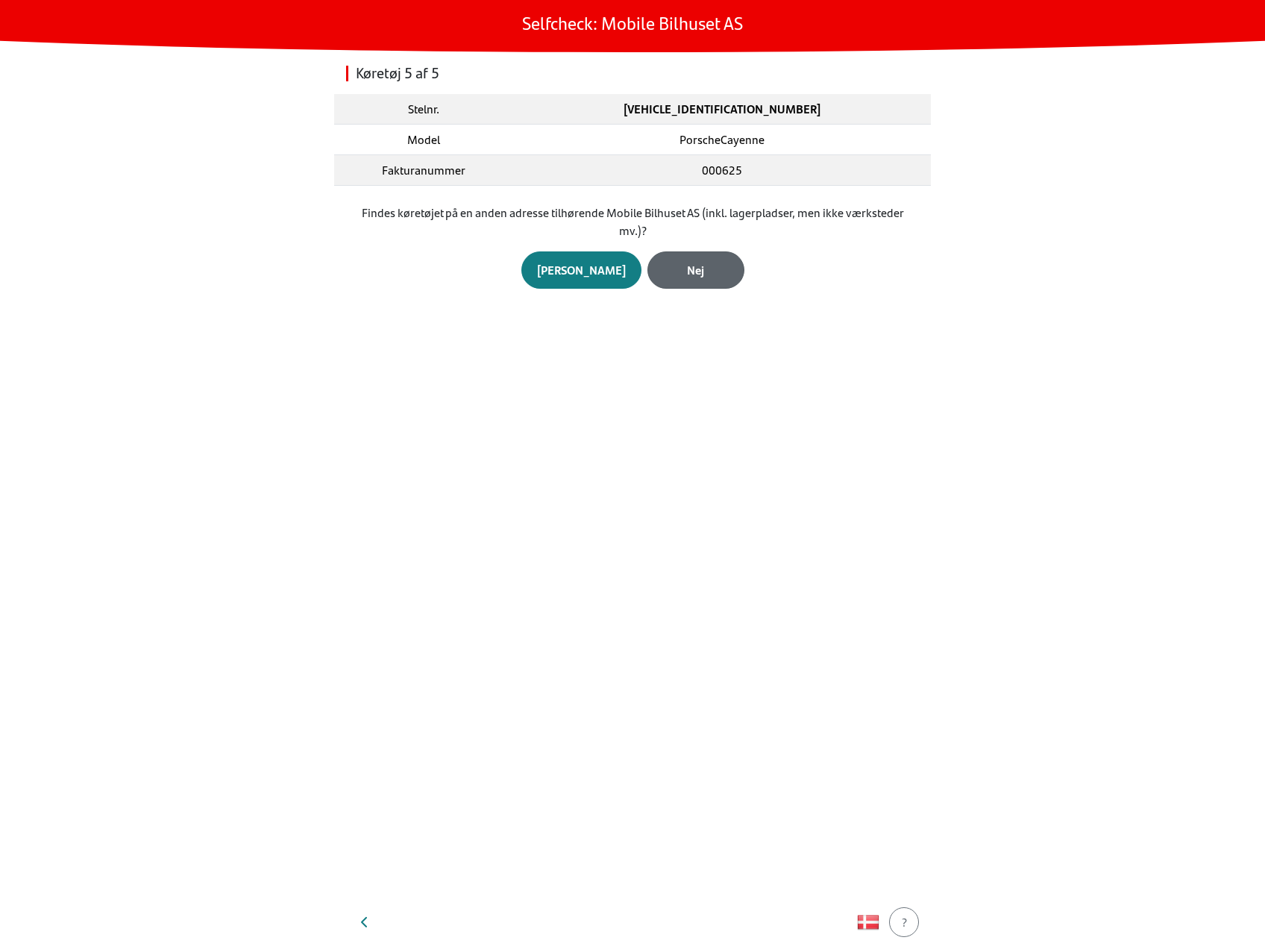
click at [681, 253] on button "Nej" at bounding box center [695, 270] width 97 height 37
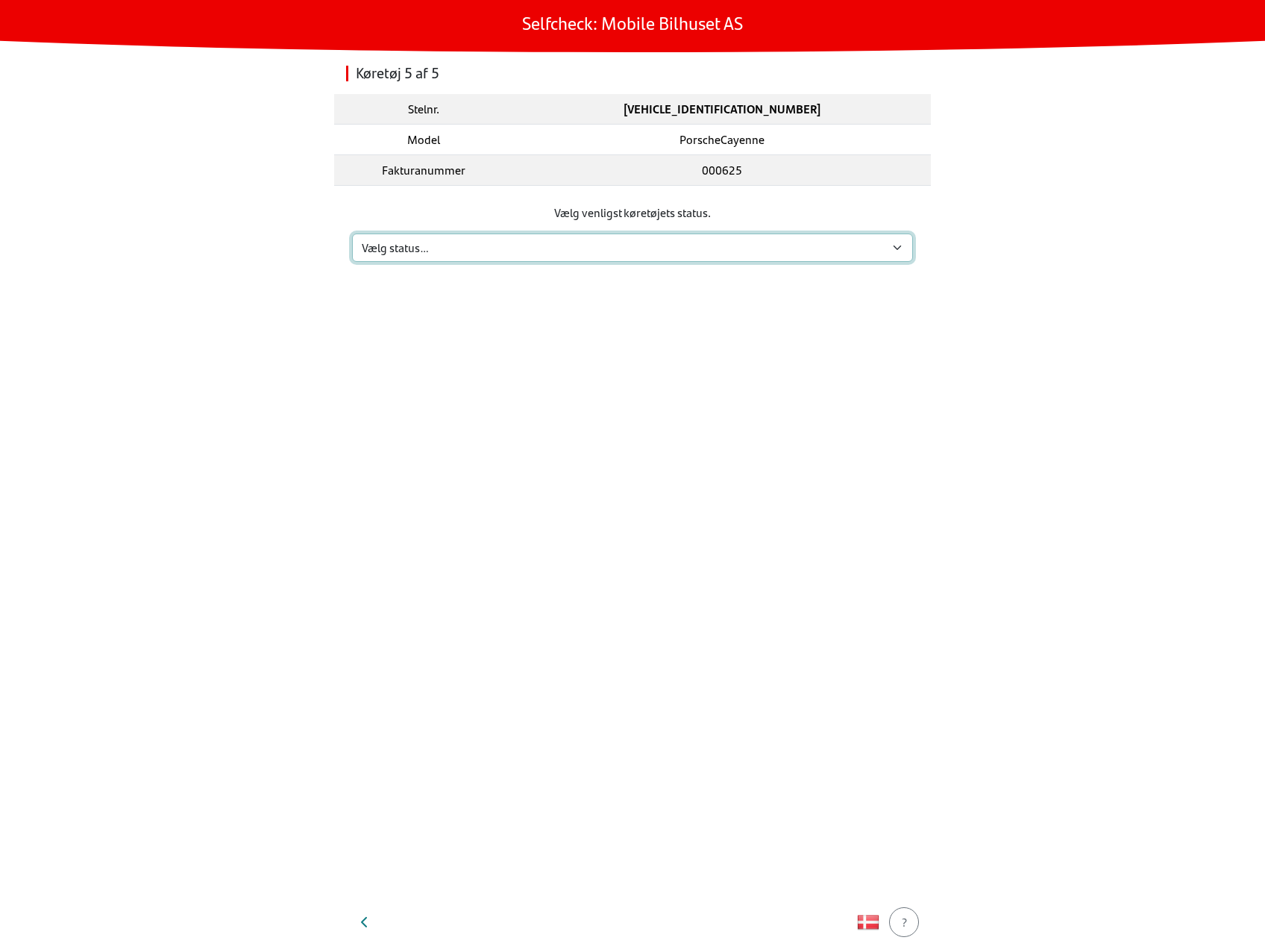
click at [669, 248] on select "Vælg status… Vedligeholdelse Solgt og leveret Ikke modtaget På prøvetur Mangler" at bounding box center [632, 247] width 561 height 28
select select "3"
click at [352, 233] on select "Vælg status… Vedligeholdelse Solgt og leveret Ikke modtaget På prøvetur Mangler" at bounding box center [632, 247] width 561 height 28
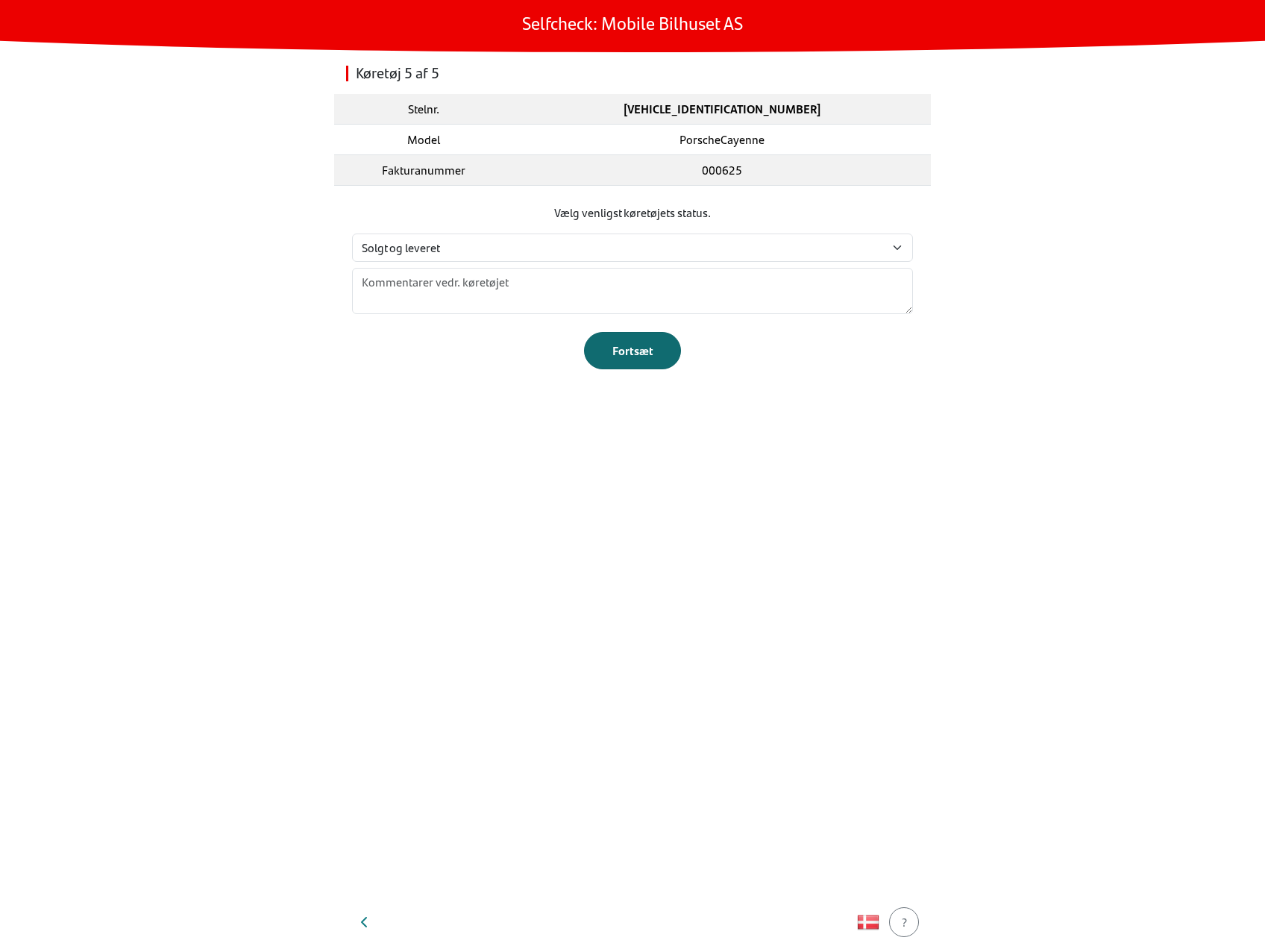
click at [635, 347] on div "Fortsæt" at bounding box center [632, 351] width 66 height 18
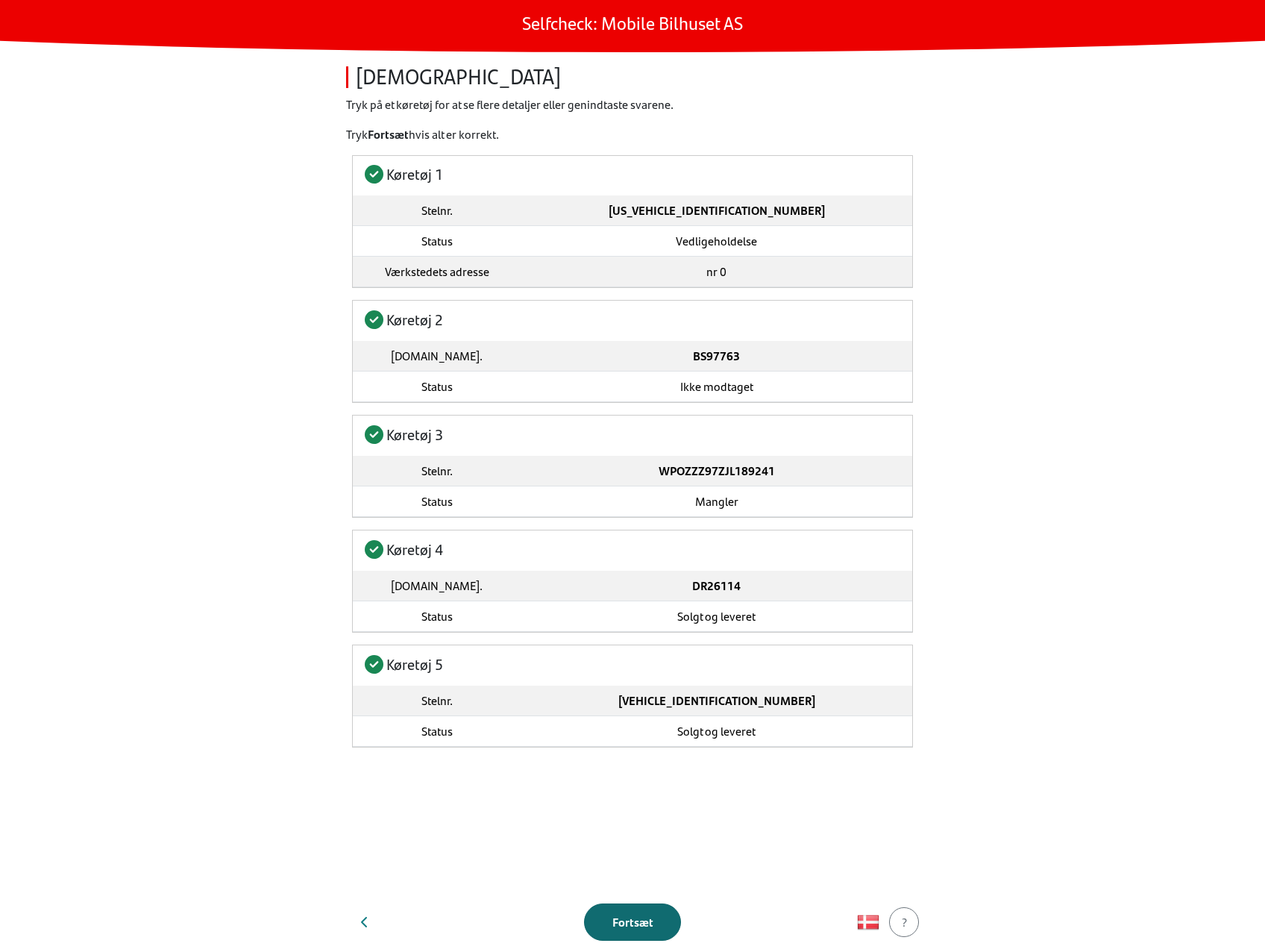
click at [634, 907] on button "Fortsæt" at bounding box center [632, 921] width 97 height 37
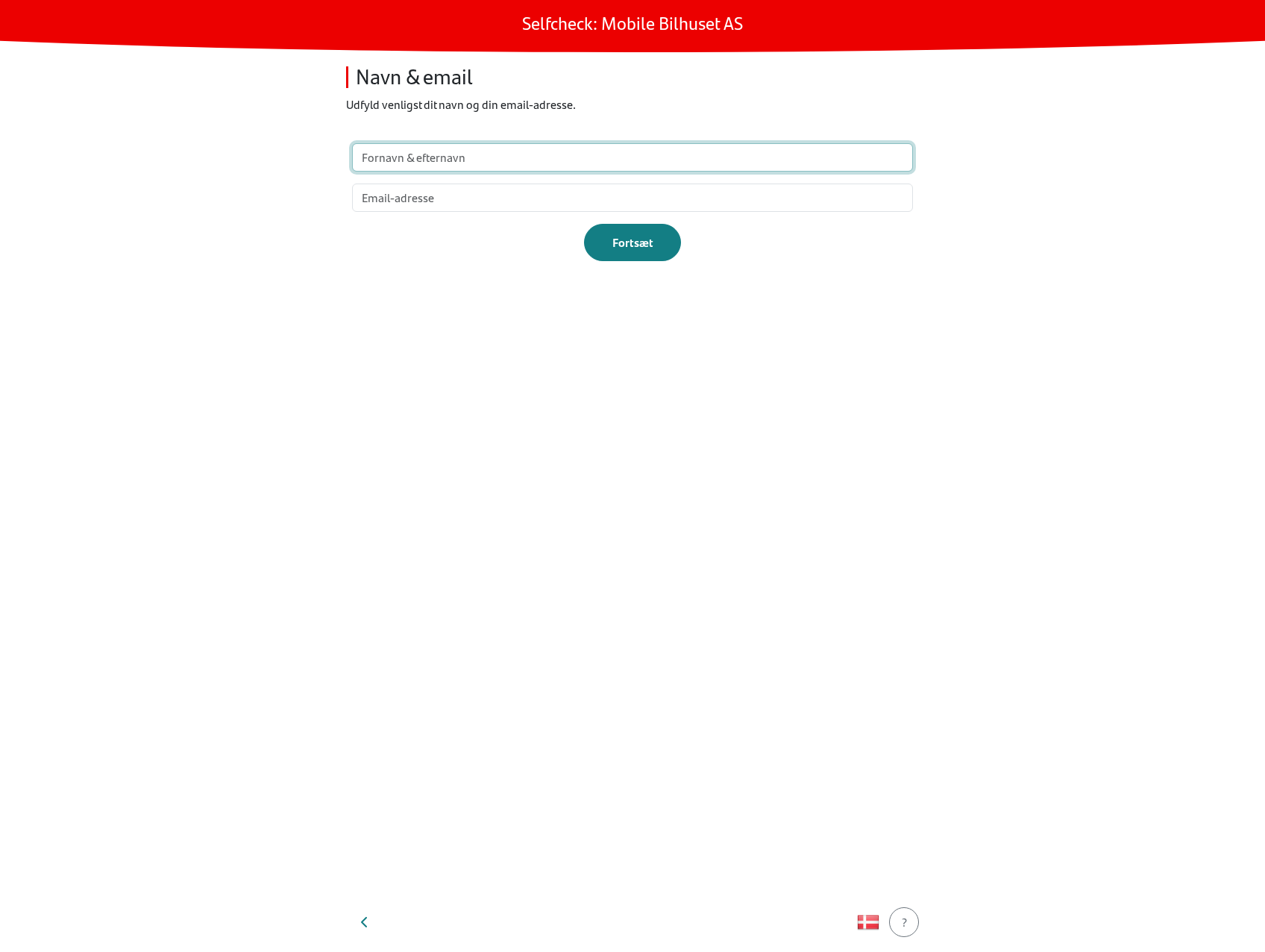
click at [433, 167] on input "text" at bounding box center [632, 157] width 561 height 28
type input "test"
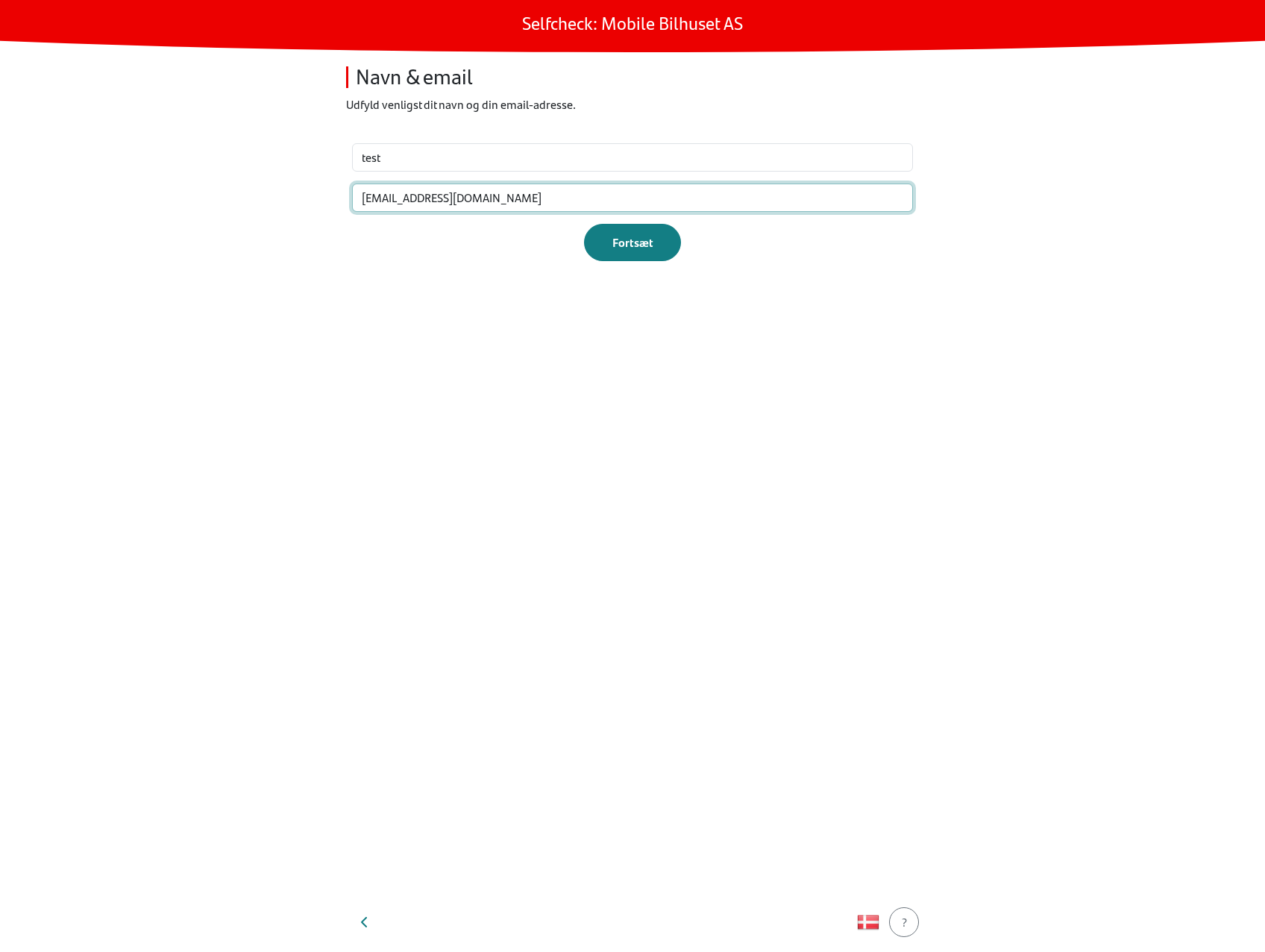
type input "[EMAIL_ADDRESS][DOMAIN_NAME]"
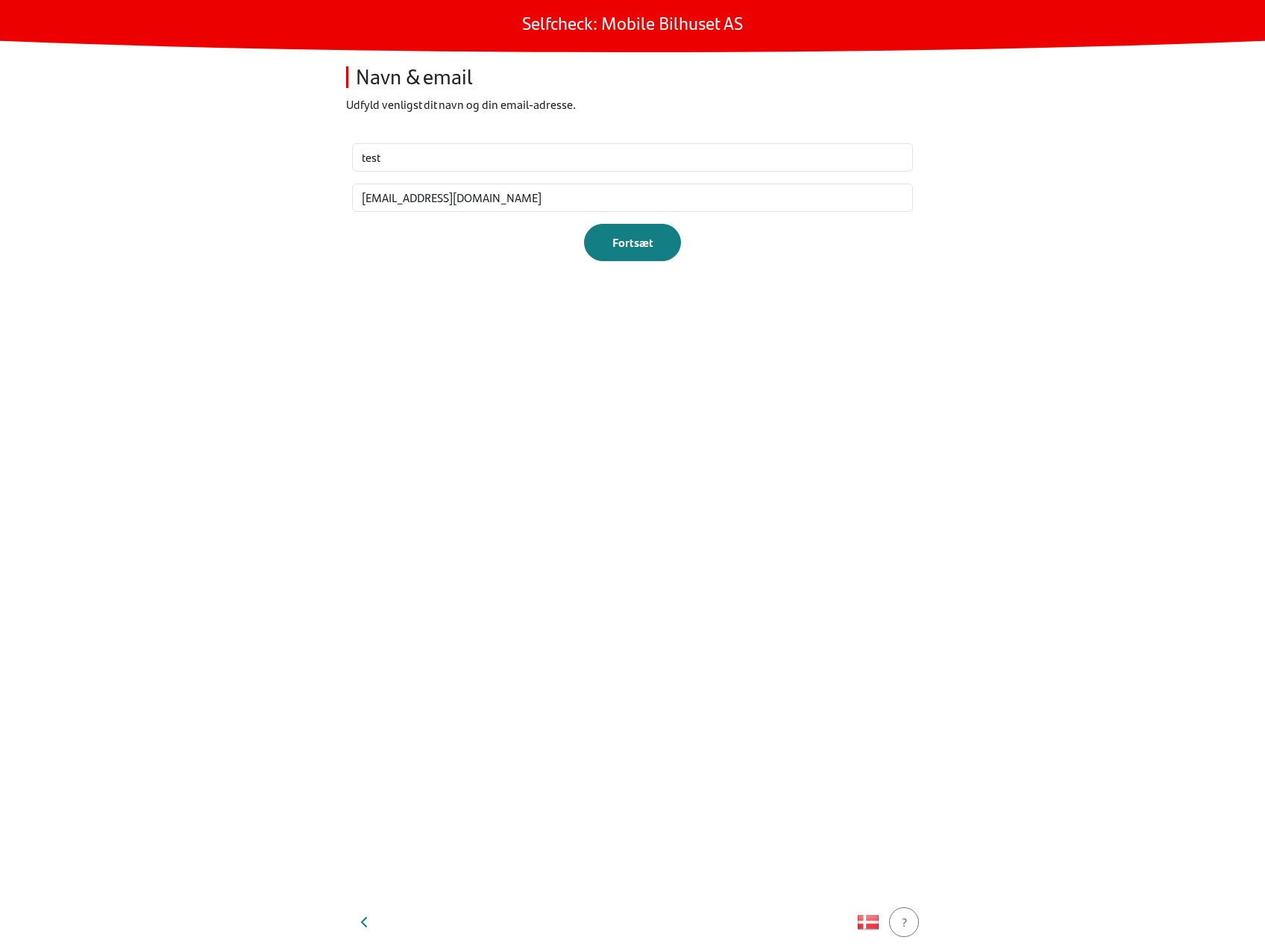
click button "Fortsæt" at bounding box center [632, 242] width 97 height 37
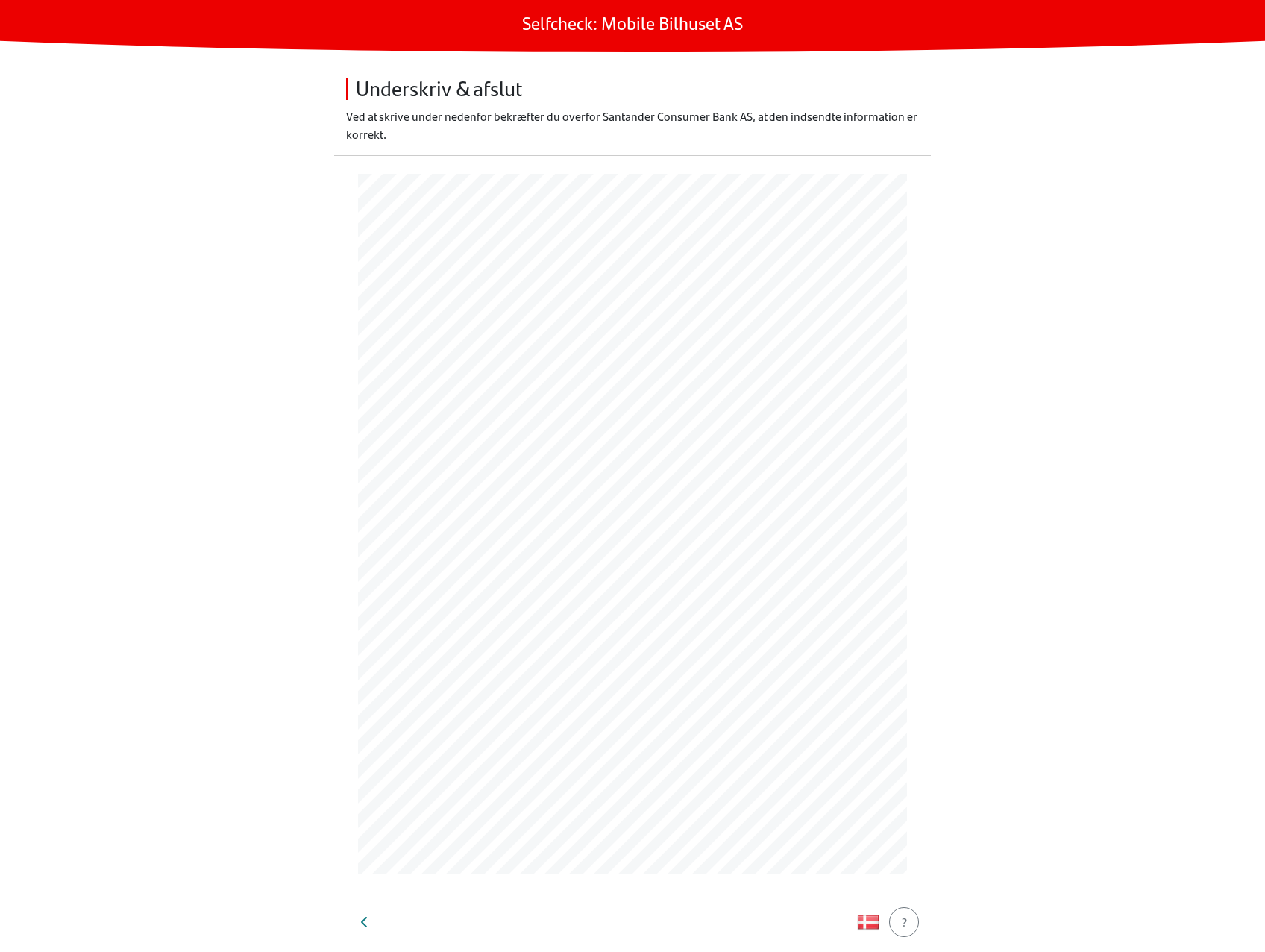
click at [1033, 507] on main "Selfcheck: Mobile Bilhuset AS Underskriv & afslut Ved at skrive under nedenfor …" at bounding box center [632, 476] width 1265 height 952
click at [617, 927] on div "Afslut Selfcheck" at bounding box center [632, 922] width 83 height 18
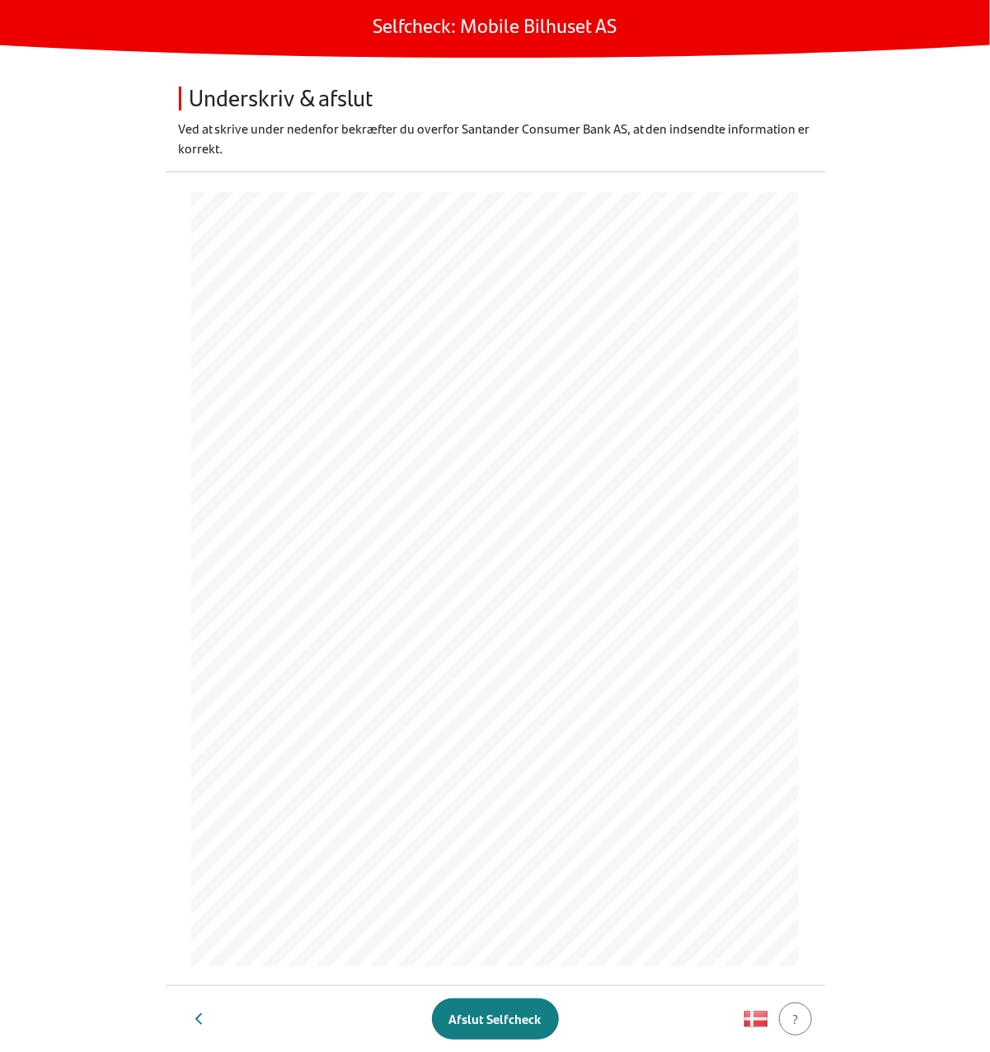
click at [173, 916] on section at bounding box center [495, 578] width 659 height 814
click at [448, 997] on footer "Afslut Selfcheck ?" at bounding box center [495, 1019] width 659 height 66
click at [459, 1006] on button "Afslut Selfcheck" at bounding box center [495, 1018] width 127 height 41
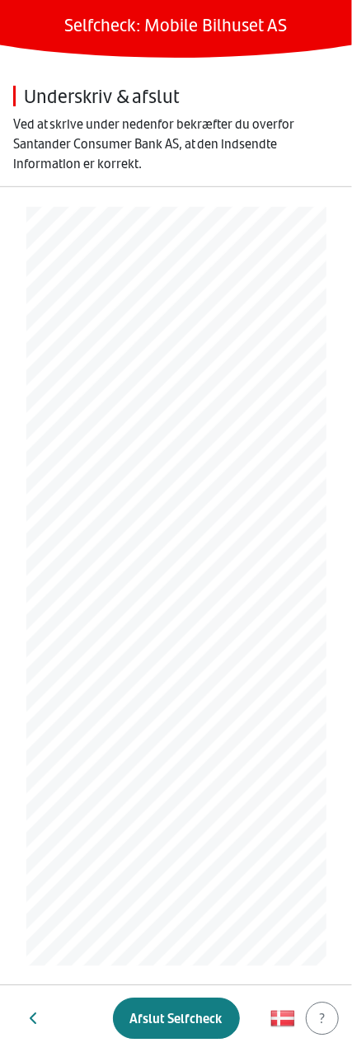
click at [31, 481] on section at bounding box center [176, 586] width 352 height 800
